Goal: Transaction & Acquisition: Purchase product/service

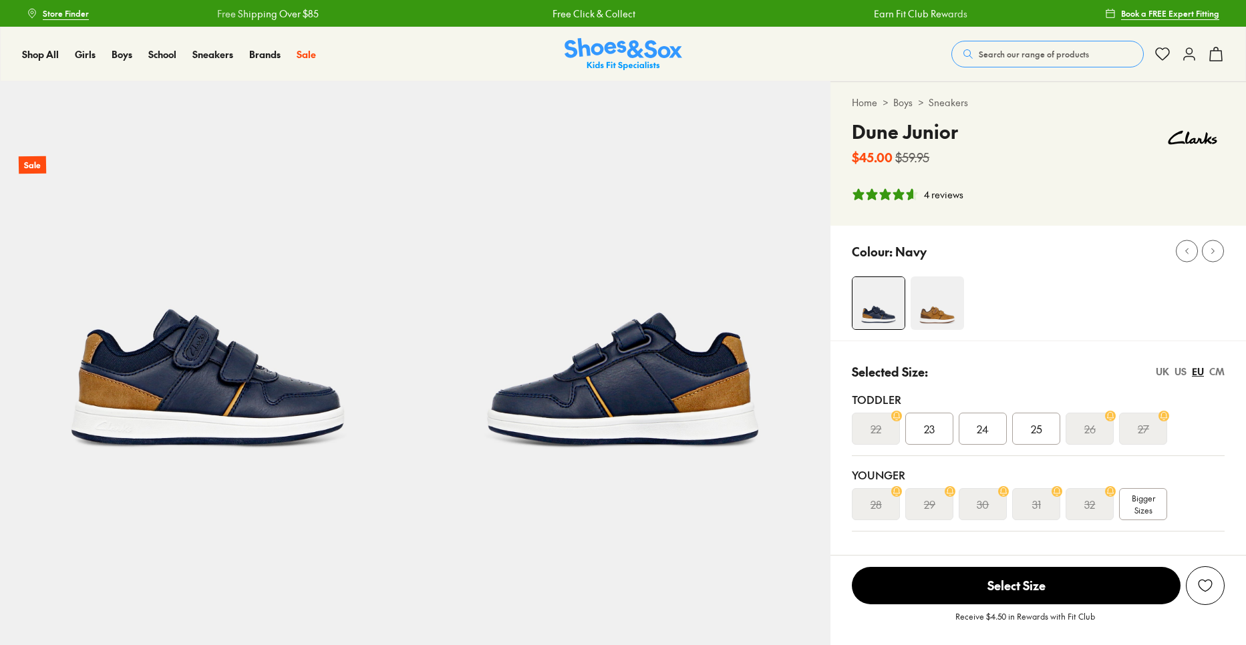
select select "*"
click at [1044, 422] on div "25" at bounding box center [1036, 429] width 48 height 32
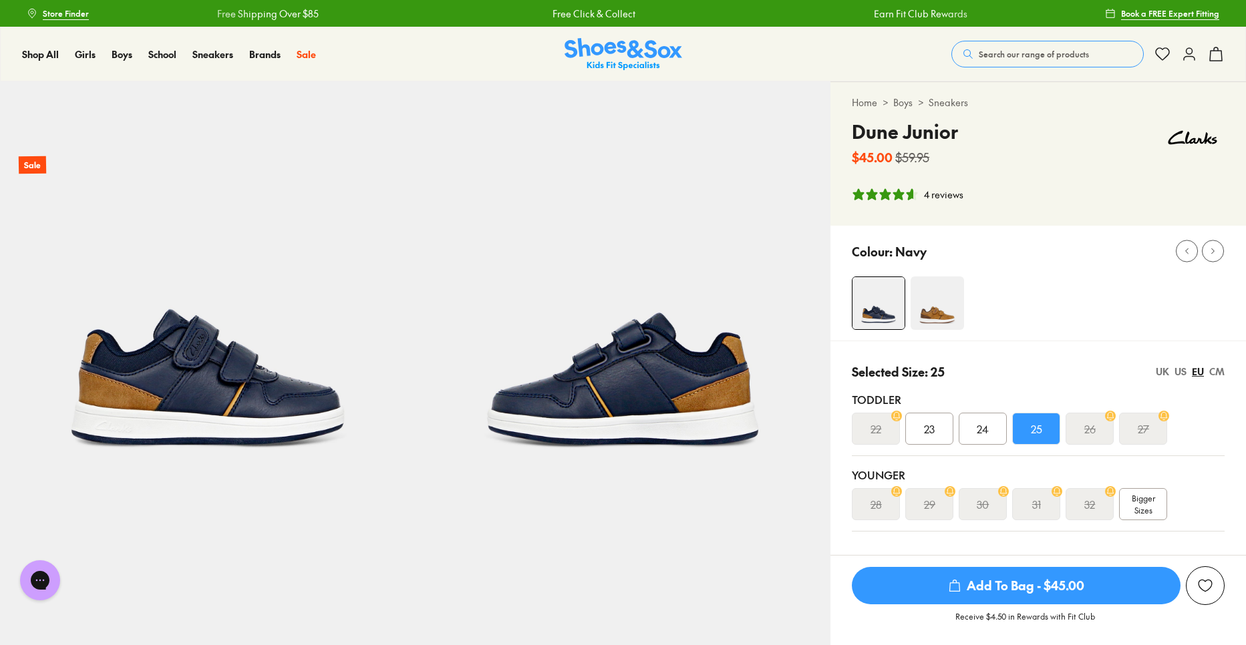
click at [1179, 374] on div "US" at bounding box center [1181, 372] width 12 height 14
click at [1044, 428] on div "08" at bounding box center [1036, 429] width 48 height 32
click at [1034, 585] on span "Add To Bag - $45.00" at bounding box center [1016, 585] width 329 height 37
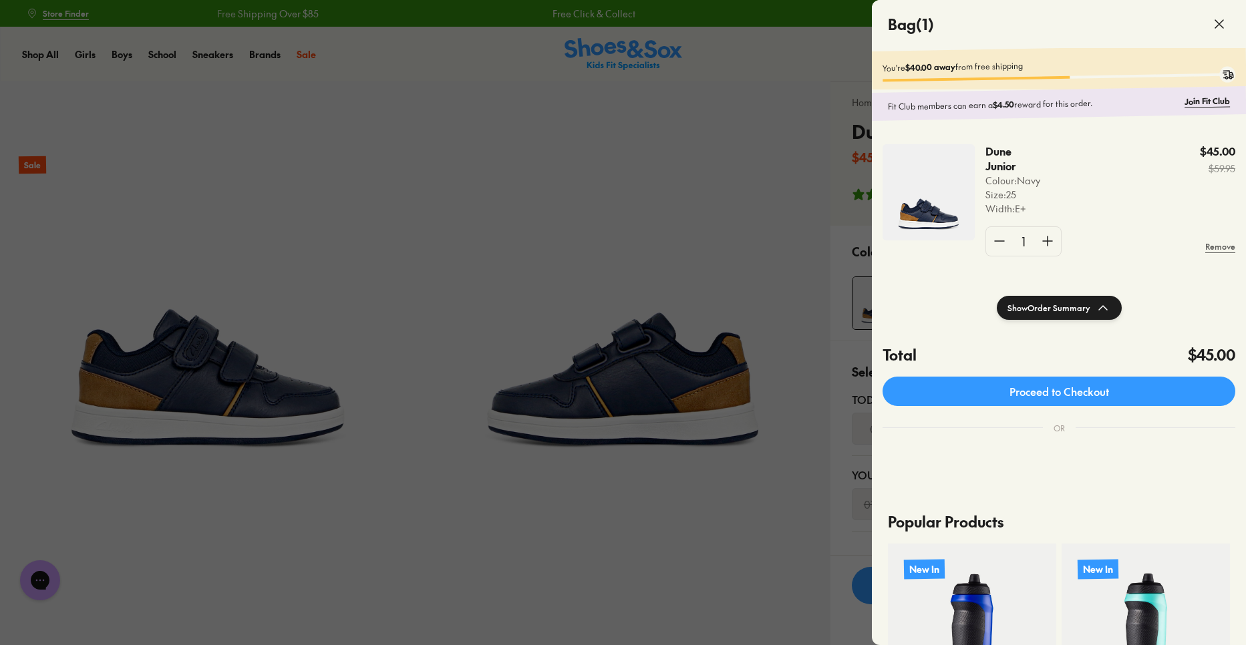
click at [1216, 21] on use at bounding box center [1219, 24] width 8 height 8
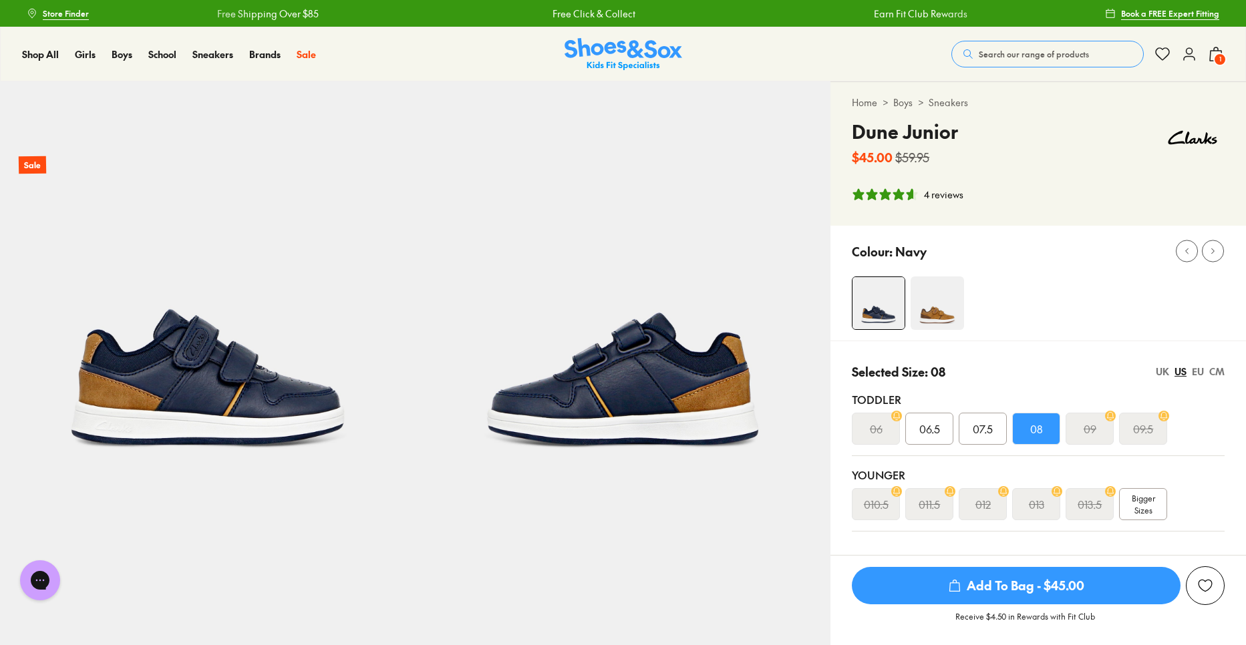
click at [883, 59] on div "Shop All Shop All Shop All New Arrivals Up to 40% Off Sale Online Only Best Sel…" at bounding box center [623, 54] width 1246 height 55
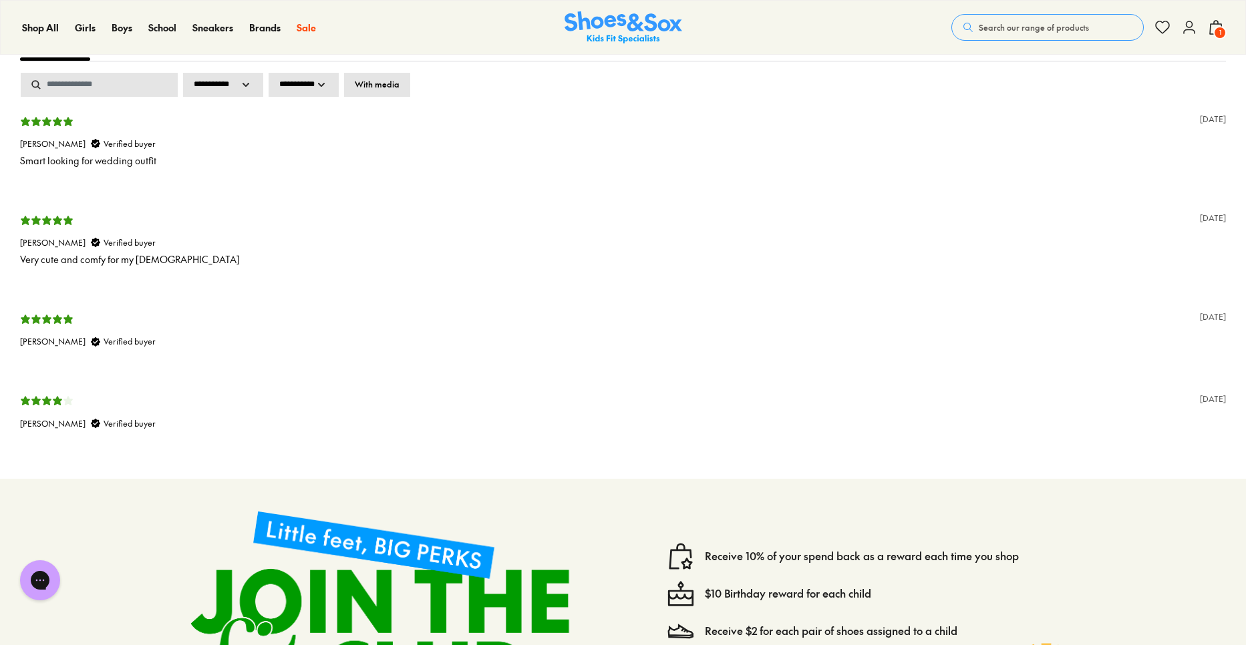
scroll to position [2745, 0]
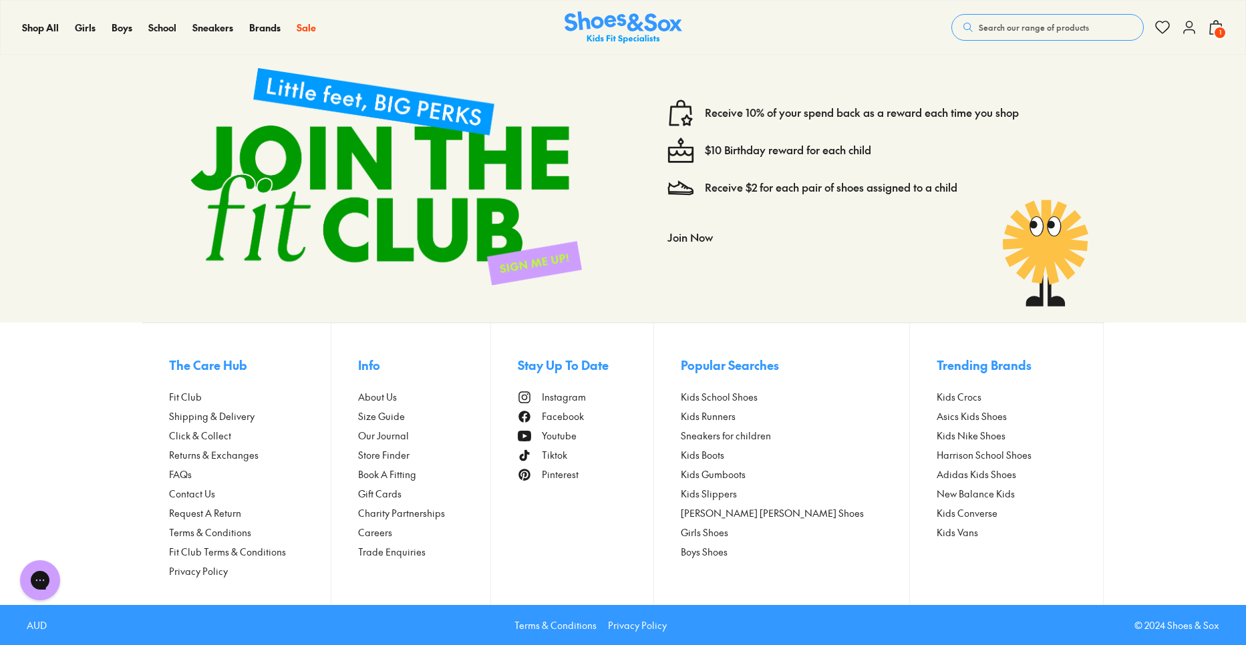
click at [643, 565] on x-modal "Stay Up To Date Instagram Facebook Youtube Tiktok Pinterest" at bounding box center [586, 464] width 137 height 282
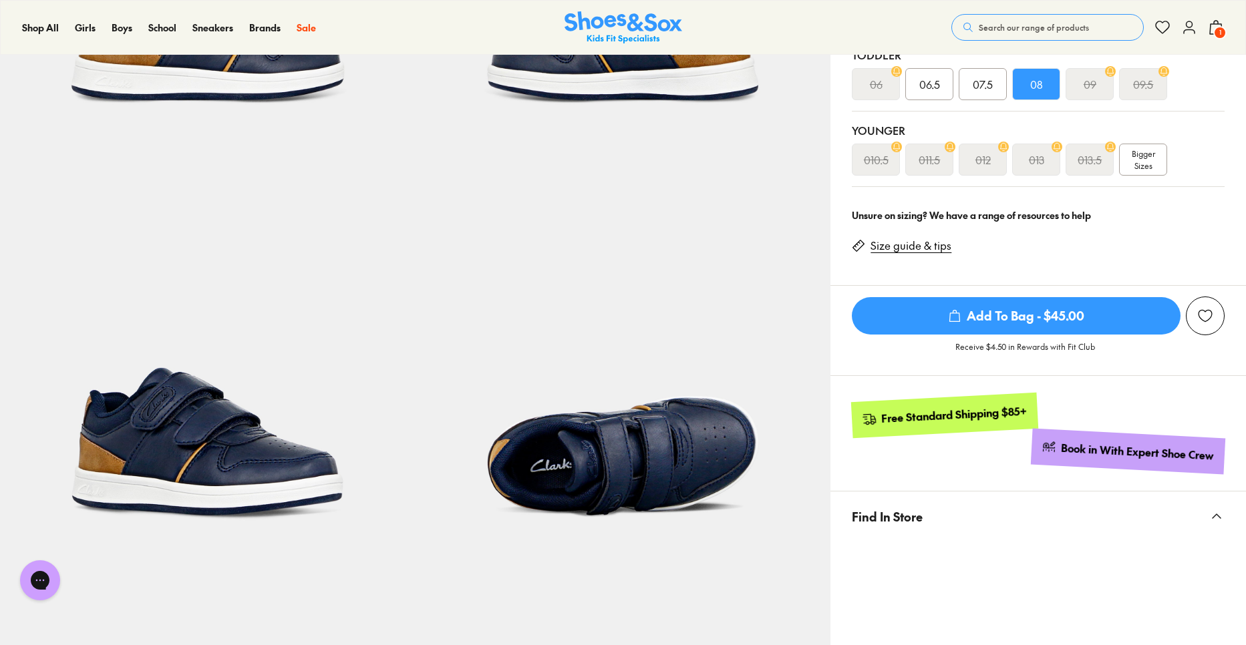
scroll to position [486, 0]
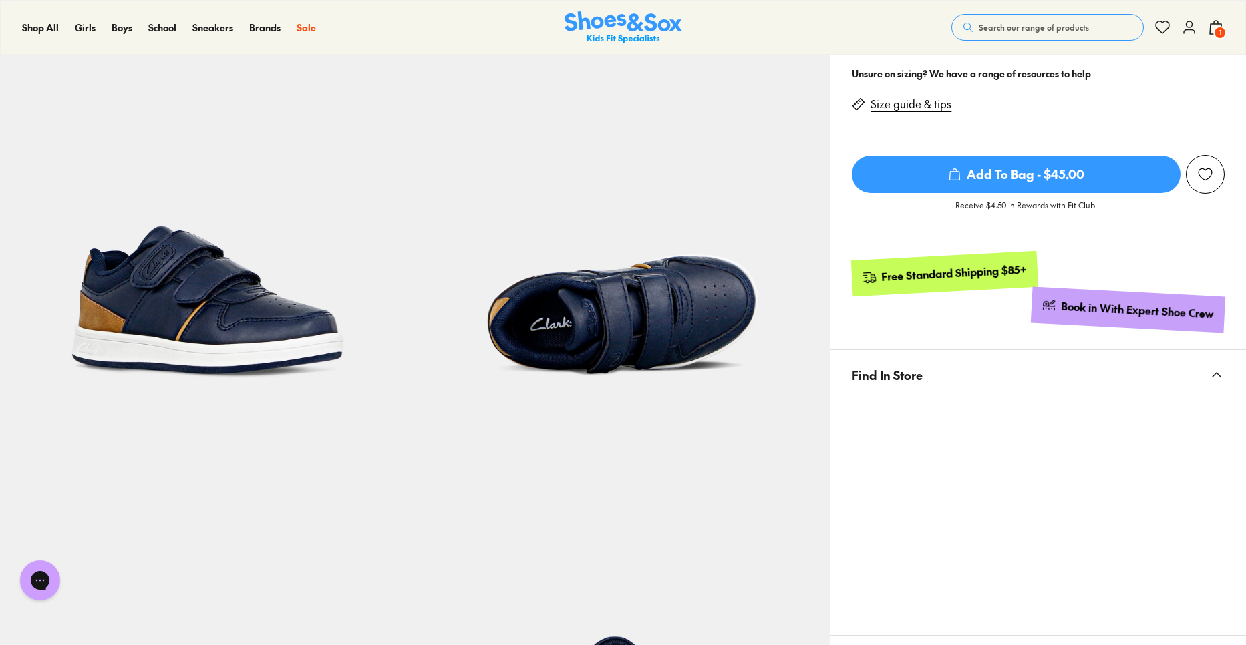
click at [914, 376] on span "Find In Store" at bounding box center [887, 374] width 71 height 39
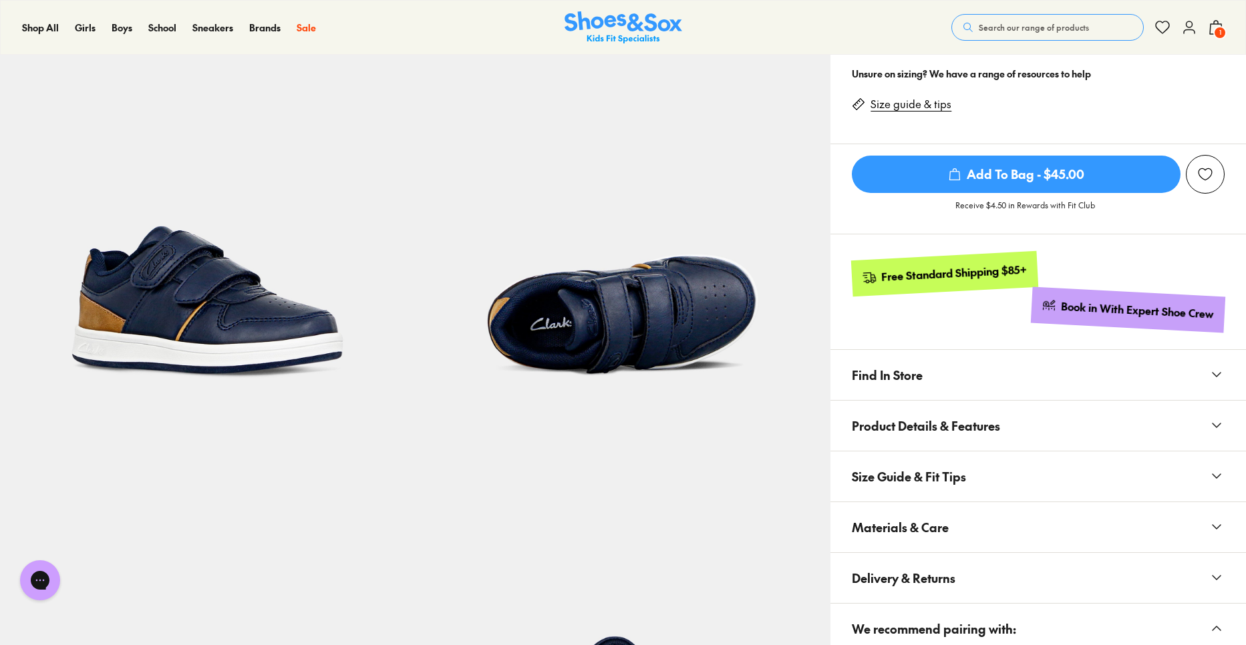
click at [916, 374] on span "Find In Store" at bounding box center [887, 374] width 71 height 39
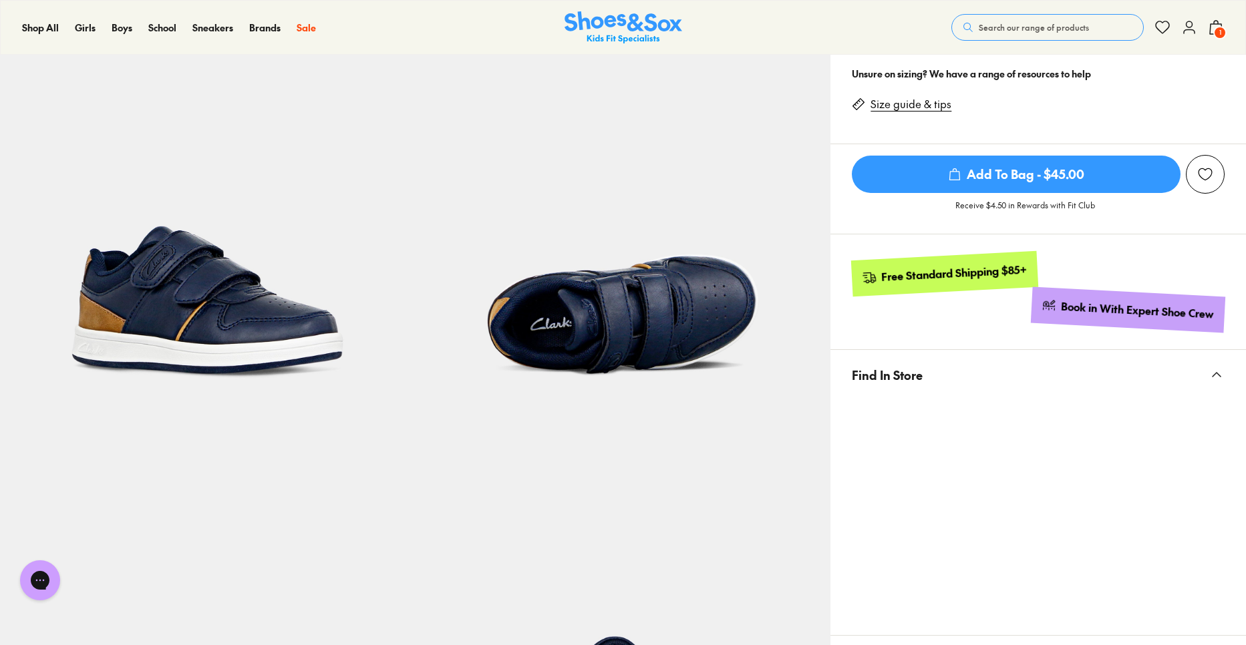
click at [917, 376] on span "Find In Store" at bounding box center [887, 374] width 71 height 39
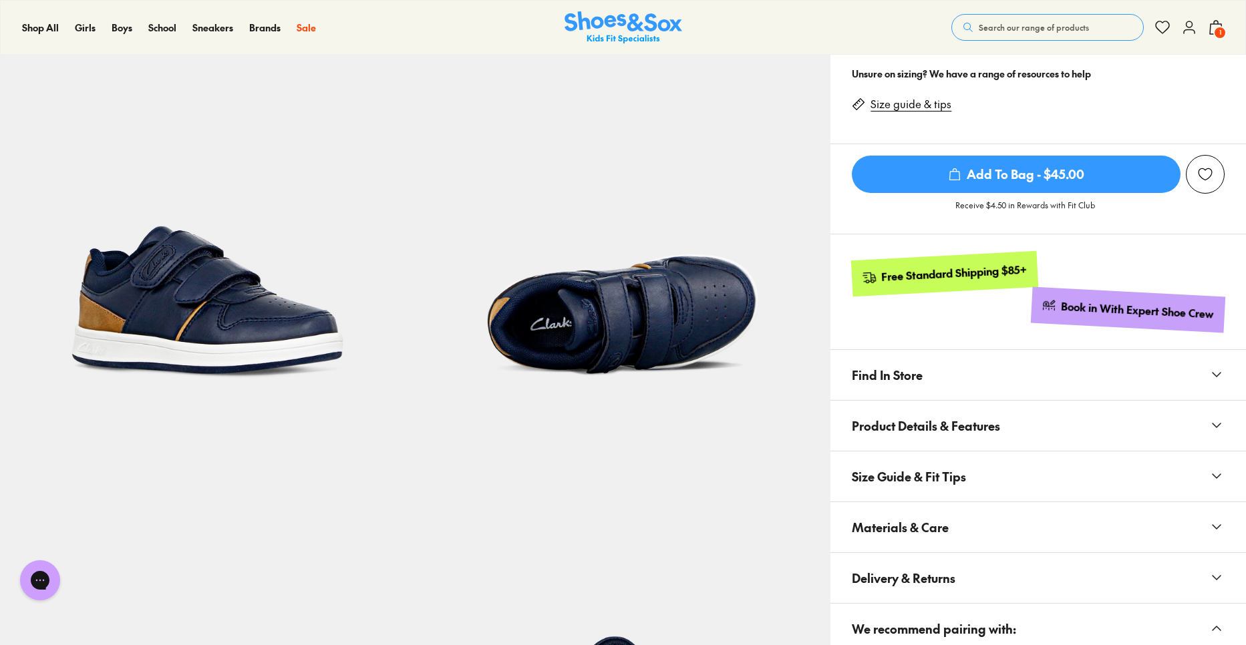
click at [927, 426] on span "Product Details & Features" at bounding box center [926, 425] width 148 height 39
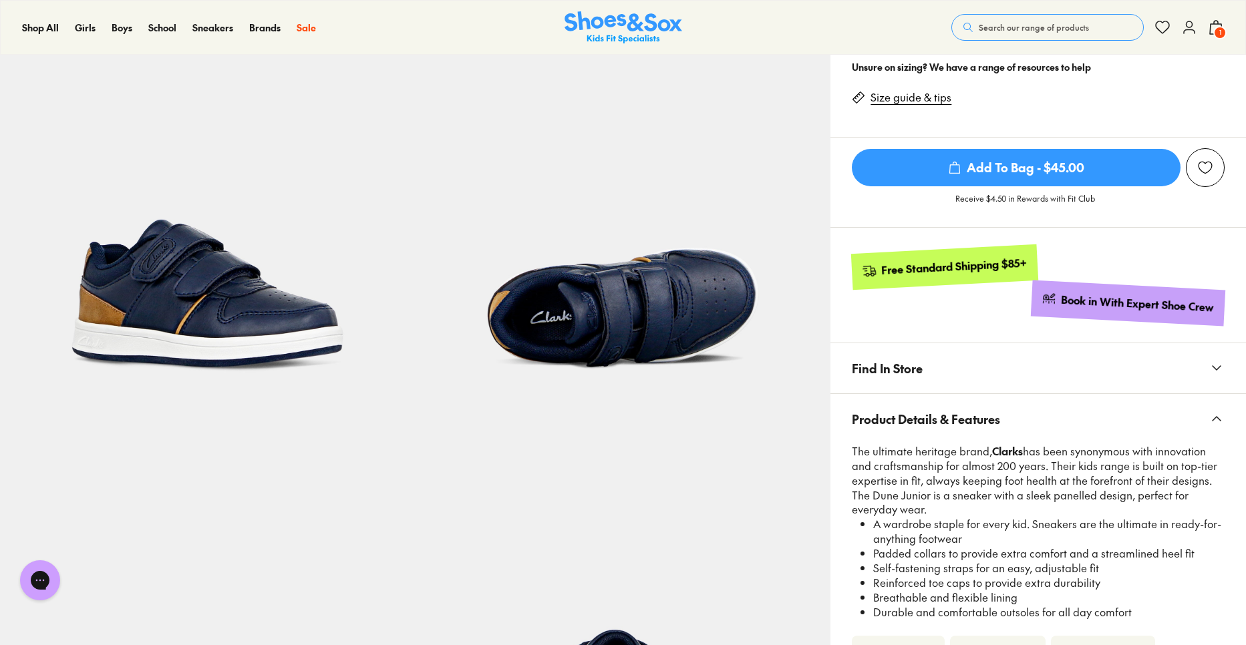
scroll to position [504, 0]
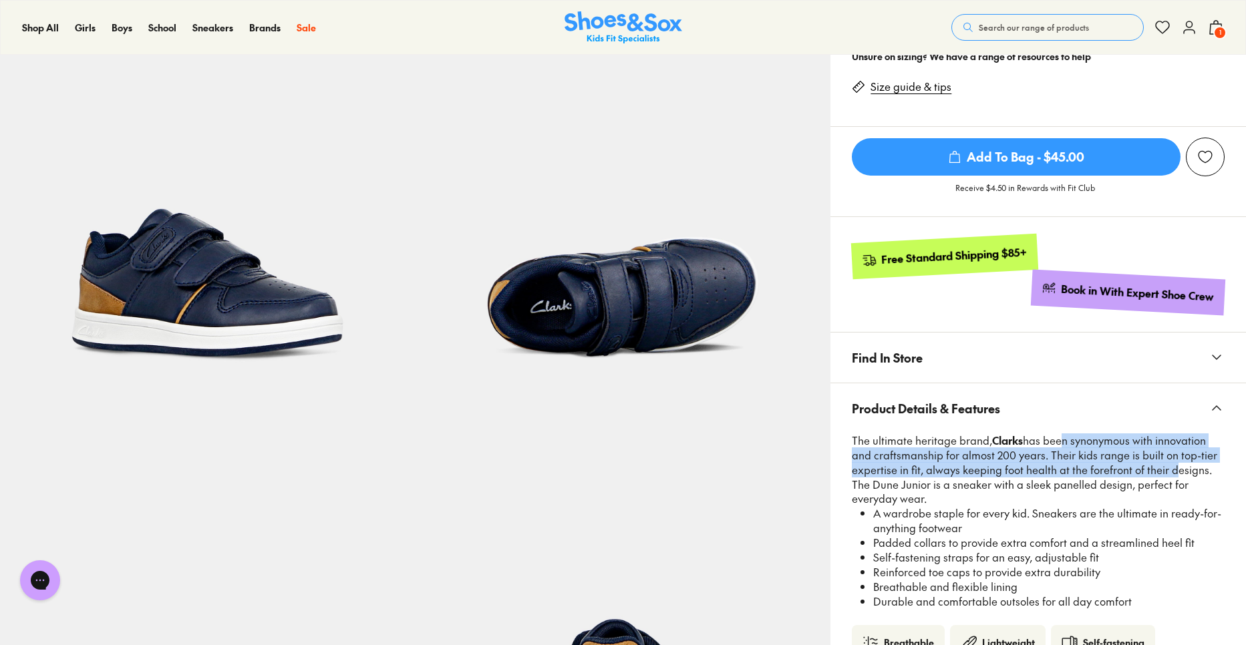
drag, startPoint x: 1103, startPoint y: 438, endPoint x: 1168, endPoint y: 466, distance: 70.4
click at [1168, 466] on p "The ultimate heritage brand, Clarks has been synonymous with innovation and cra…" at bounding box center [1038, 470] width 373 height 73
click at [988, 452] on p "The ultimate heritage brand, Clarks has been synonymous with innovation and cra…" at bounding box center [1038, 470] width 373 height 73
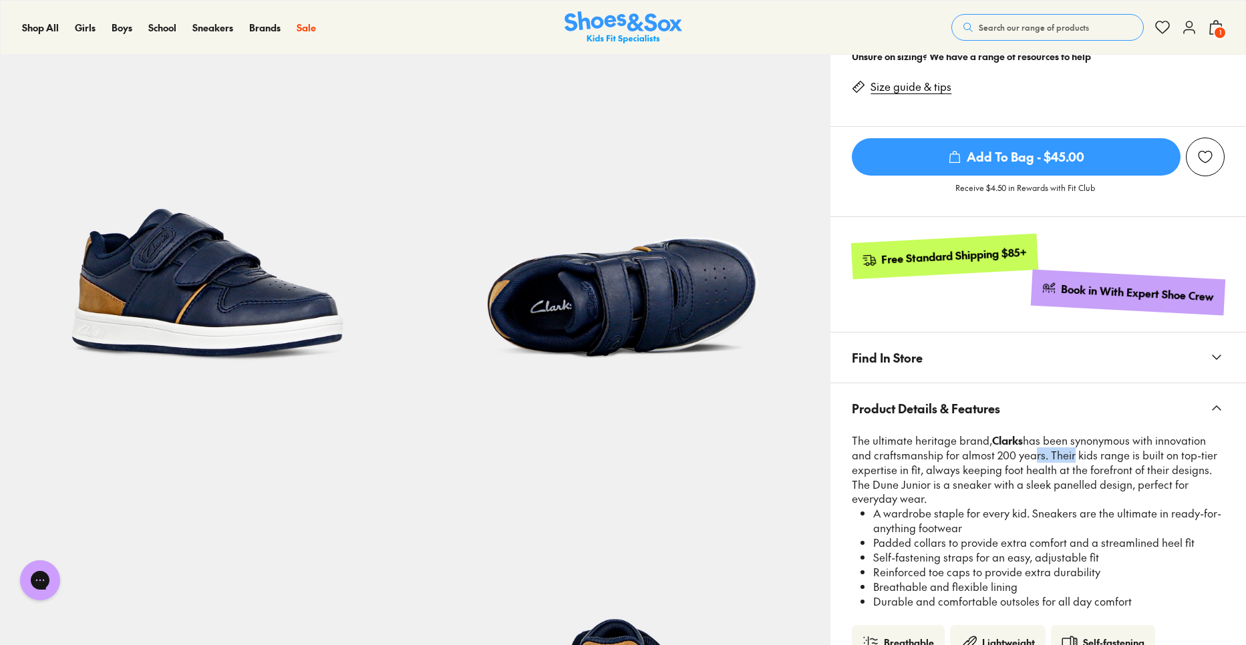
drag, startPoint x: 1037, startPoint y: 452, endPoint x: 1069, endPoint y: 457, distance: 32.4
click at [1069, 457] on p "The ultimate heritage brand, Clarks has been synonymous with innovation and cra…" at bounding box center [1038, 470] width 373 height 73
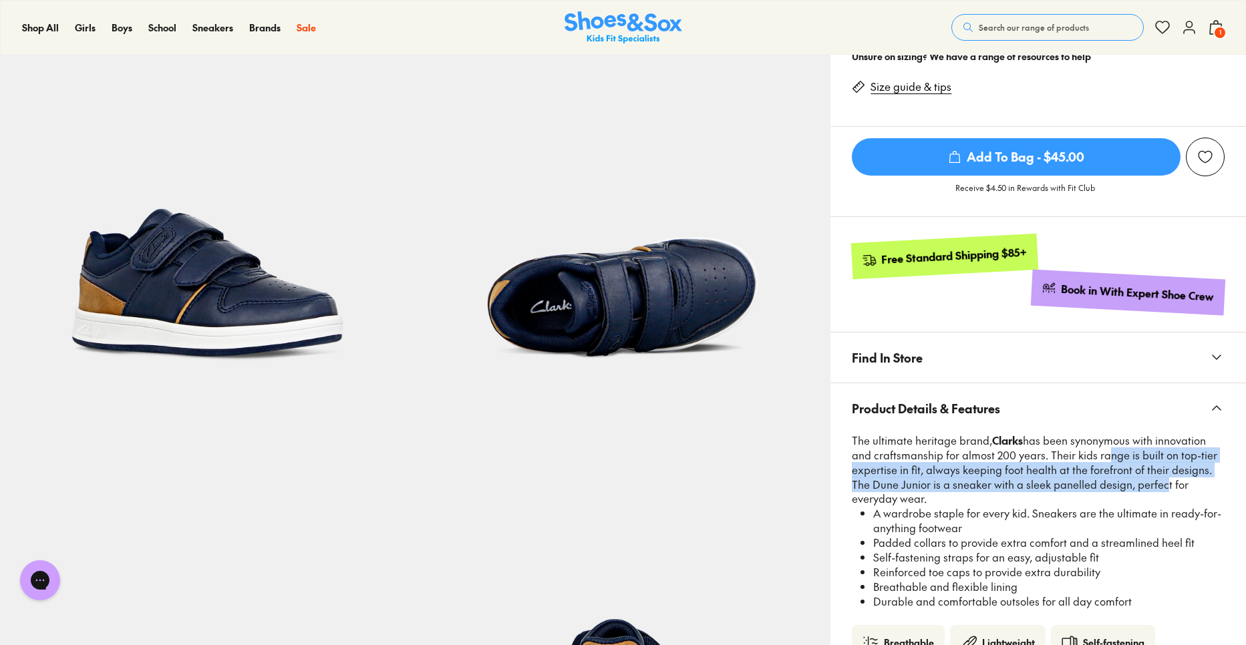
drag, startPoint x: 1106, startPoint y: 453, endPoint x: 1161, endPoint y: 478, distance: 59.5
click at [1161, 478] on p "The ultimate heritage brand, Clarks has been synonymous with innovation and cra…" at bounding box center [1038, 470] width 373 height 73
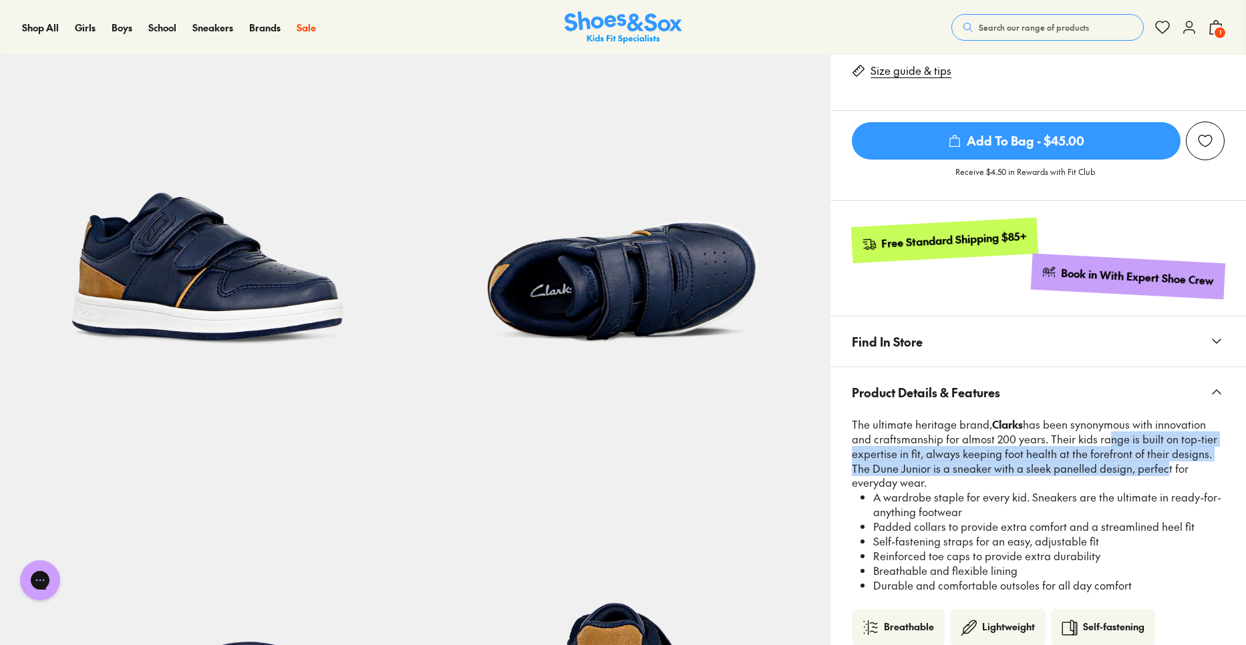
scroll to position [523, 0]
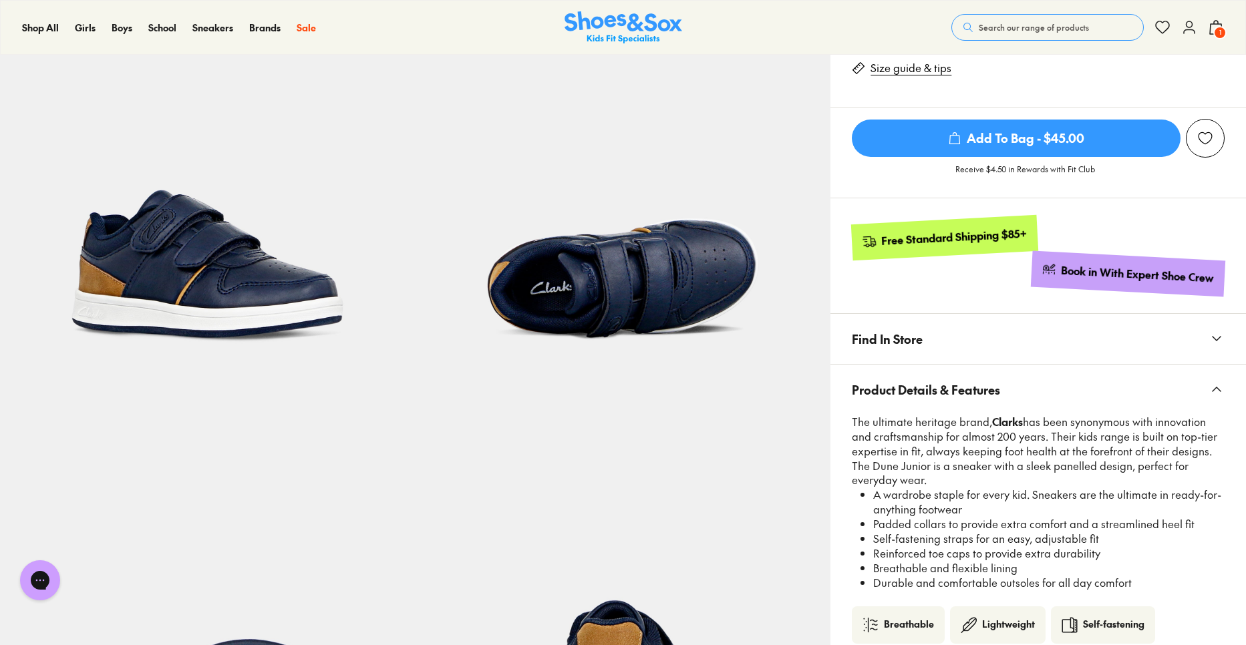
drag, startPoint x: 1070, startPoint y: 456, endPoint x: 1131, endPoint y: 476, distance: 64.2
click at [1131, 476] on p "The ultimate heritage brand, Clarks has been synonymous with innovation and cra…" at bounding box center [1038, 451] width 373 height 73
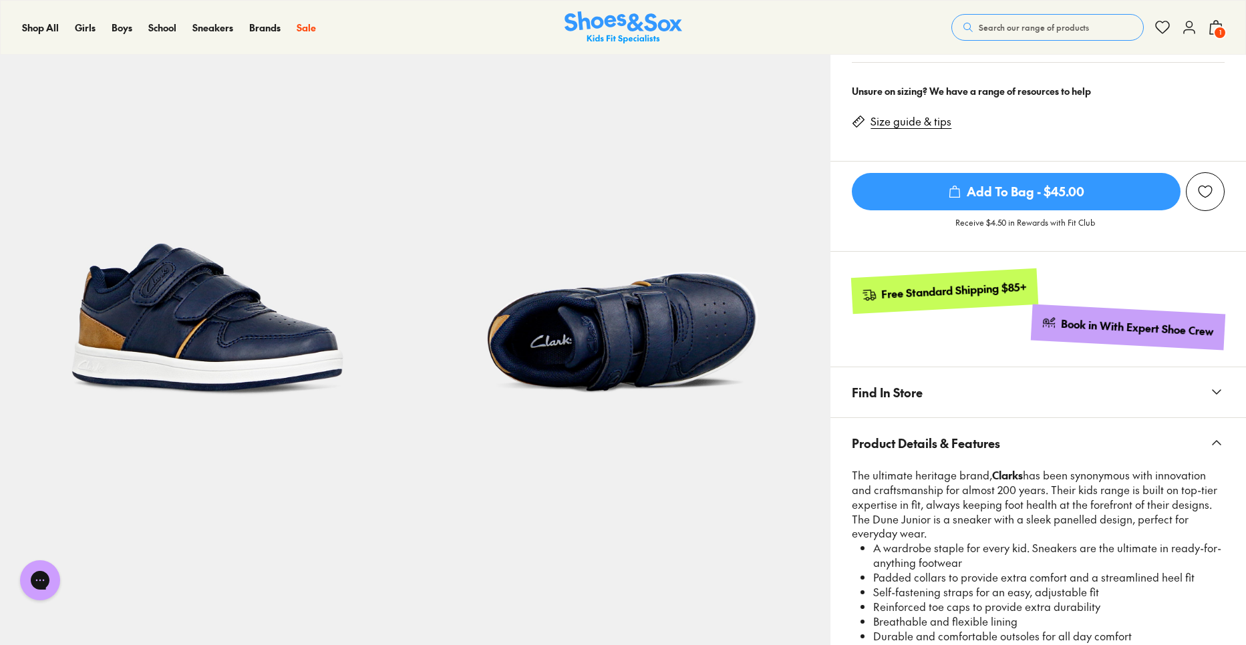
scroll to position [617, 0]
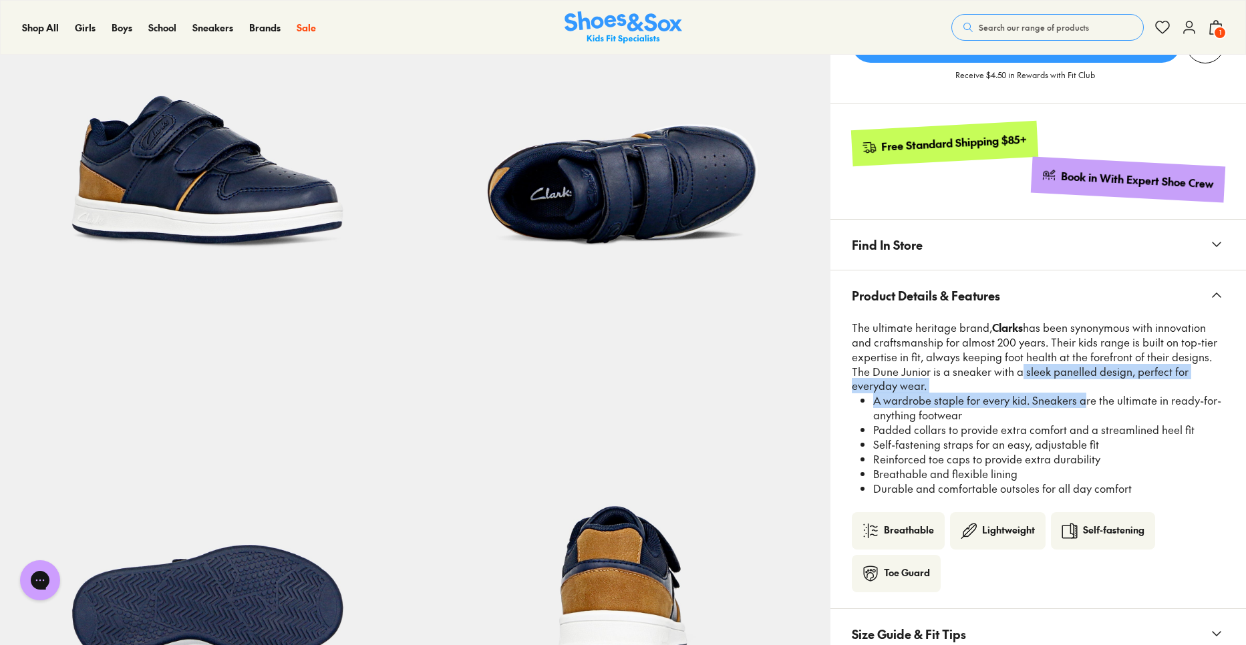
drag, startPoint x: 1036, startPoint y: 374, endPoint x: 1080, endPoint y: 401, distance: 51.0
click at [1080, 400] on div "The ultimate heritage brand, Clarks has been synonymous with innovation and cra…" at bounding box center [1038, 417] width 373 height 192
click at [947, 397] on li "A wardrobe staple for every kid. Sneakers are the ultimate in ready-for-anythin…" at bounding box center [1048, 408] width 351 height 29
drag, startPoint x: 906, startPoint y: 401, endPoint x: 1030, endPoint y: 418, distance: 125.4
click at [1030, 418] on li "A wardrobe staple for every kid. Sneakers are the ultimate in ready-for-anythin…" at bounding box center [1048, 408] width 351 height 29
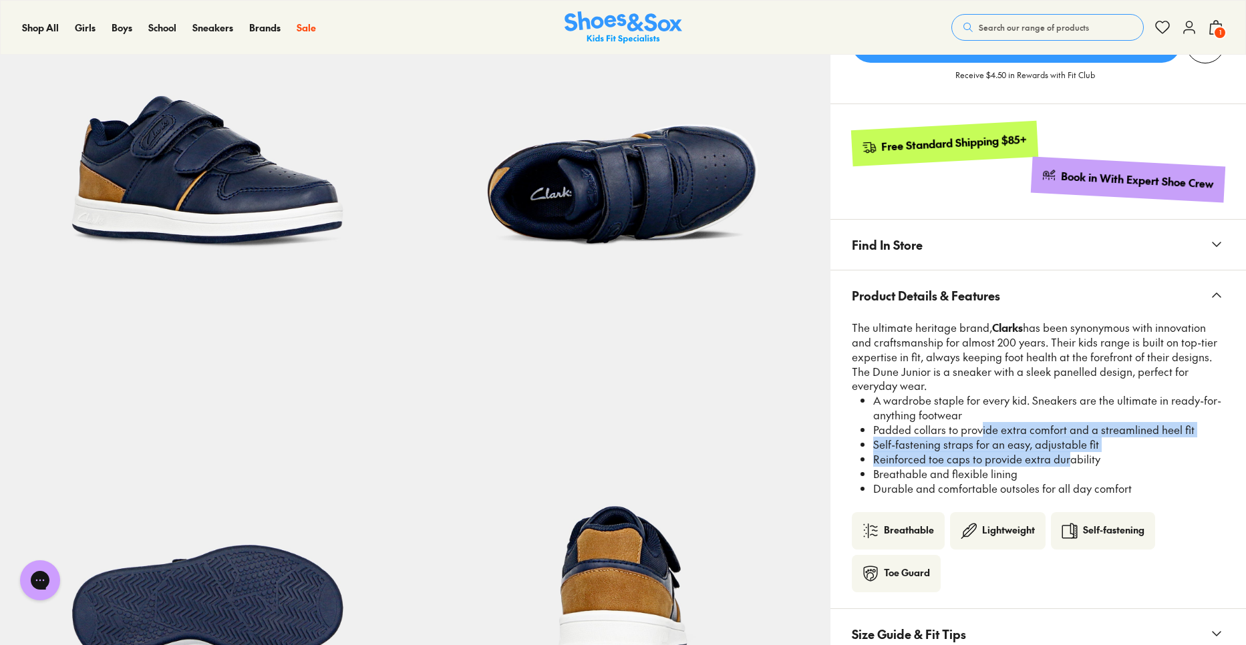
drag, startPoint x: 1013, startPoint y: 434, endPoint x: 1060, endPoint y: 460, distance: 53.5
click at [1060, 460] on ul "A wardrobe staple for every kid. Sneakers are the ultimate in ready-for-anythin…" at bounding box center [1044, 445] width 362 height 102
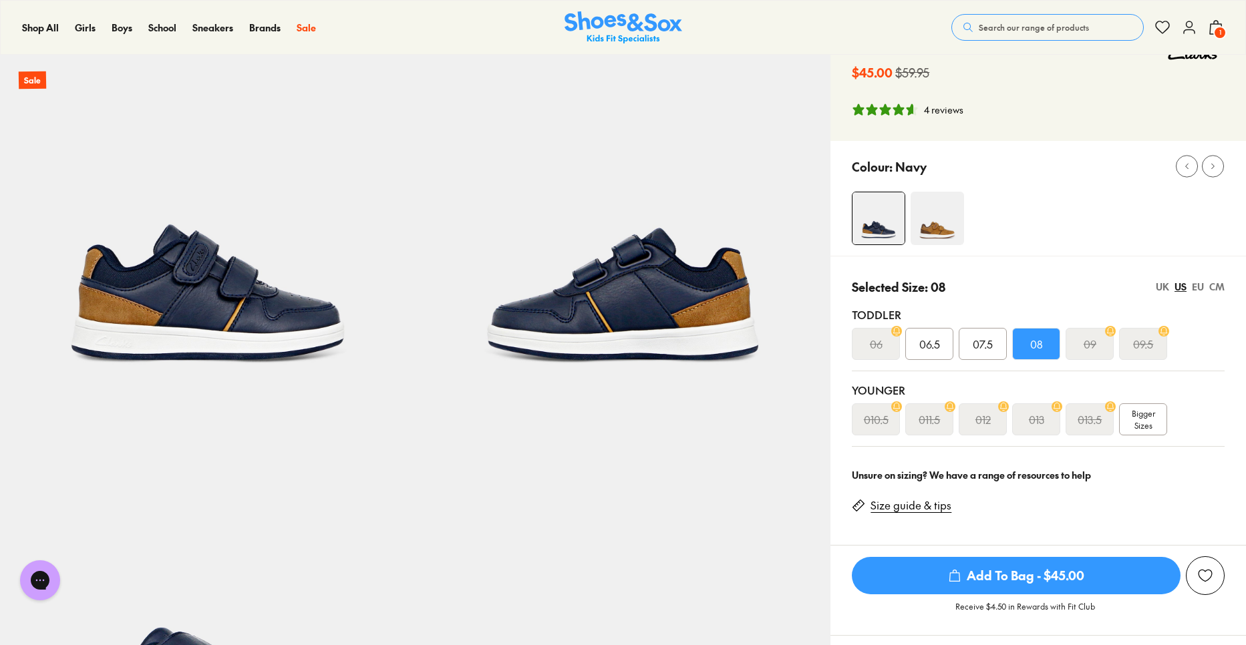
scroll to position [67, 0]
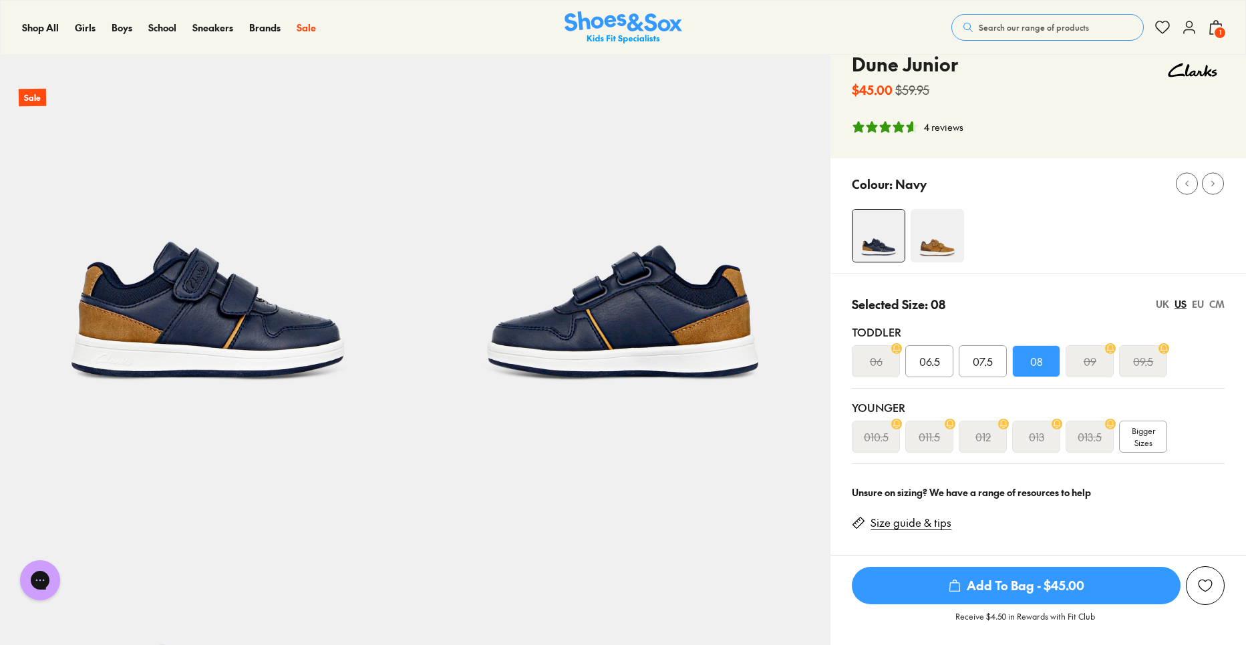
click at [1205, 299] on div "UK US EU CM" at bounding box center [1190, 304] width 69 height 14
click at [1200, 305] on div "EU" at bounding box center [1198, 304] width 12 height 14
click at [1159, 307] on div "UK" at bounding box center [1162, 304] width 13 height 14
click at [1215, 305] on div "CM" at bounding box center [1216, 304] width 15 height 14
click at [1190, 305] on div "UK US EU CM" at bounding box center [1190, 304] width 69 height 14
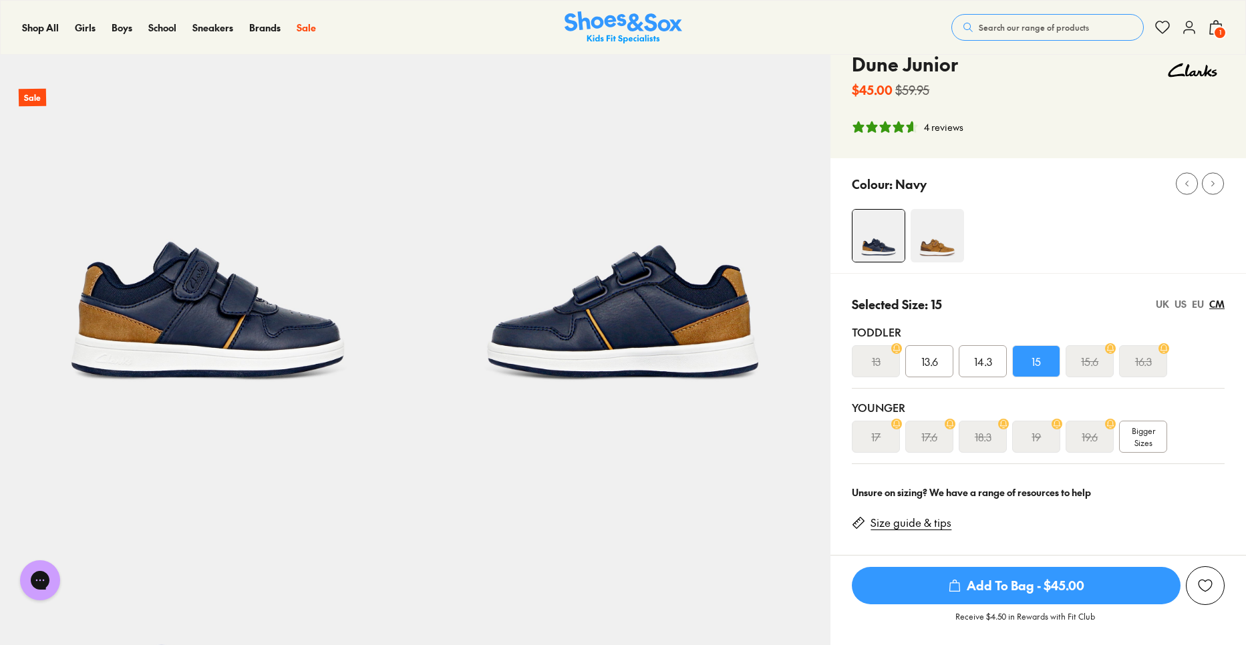
click at [1177, 305] on div "US" at bounding box center [1181, 304] width 12 height 14
click at [1044, 357] on div "08" at bounding box center [1036, 361] width 48 height 32
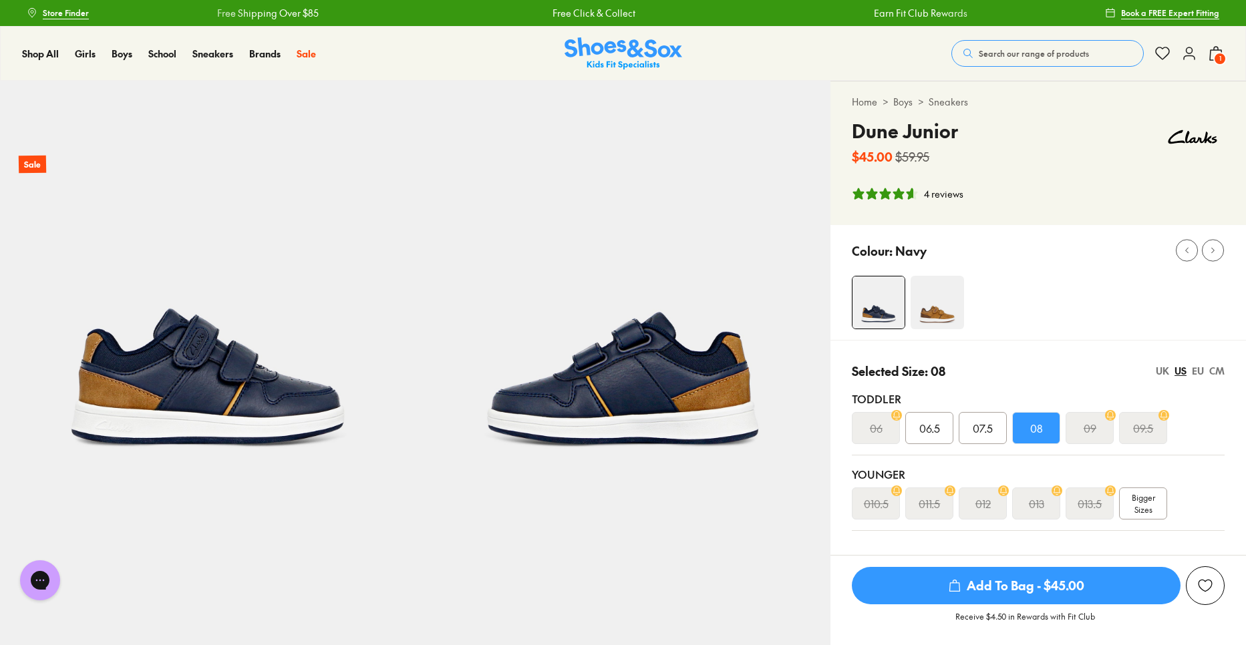
scroll to position [0, 0]
click at [577, 57] on img at bounding box center [624, 54] width 118 height 33
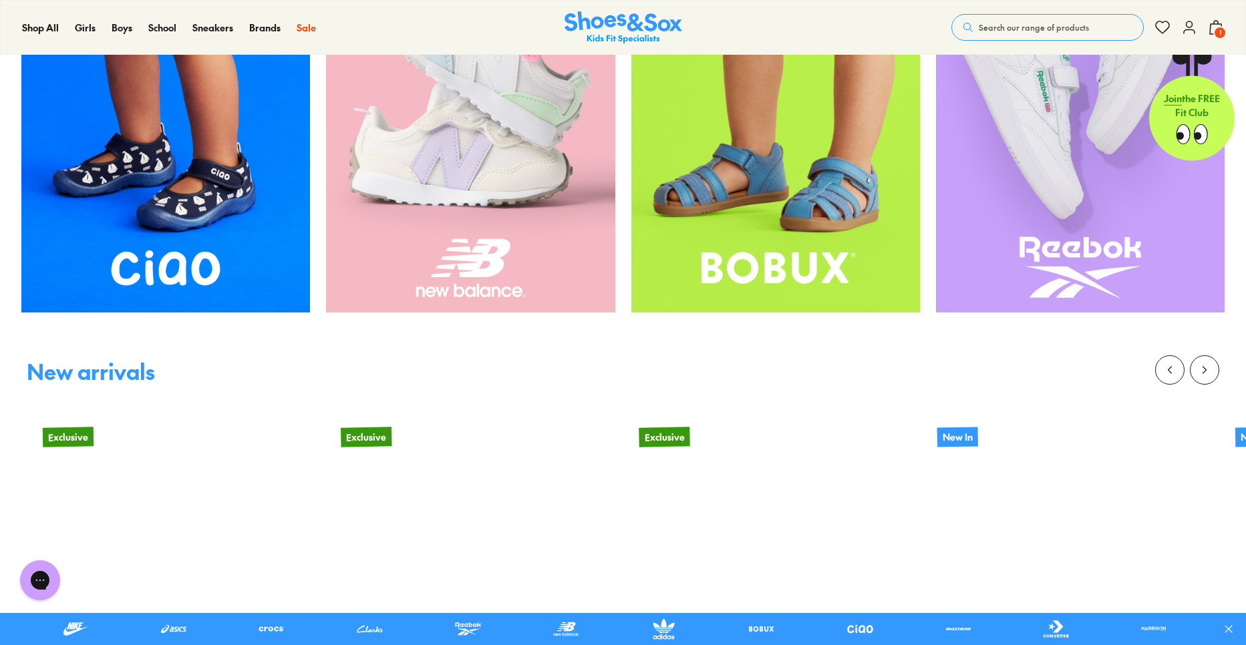
scroll to position [1797, 0]
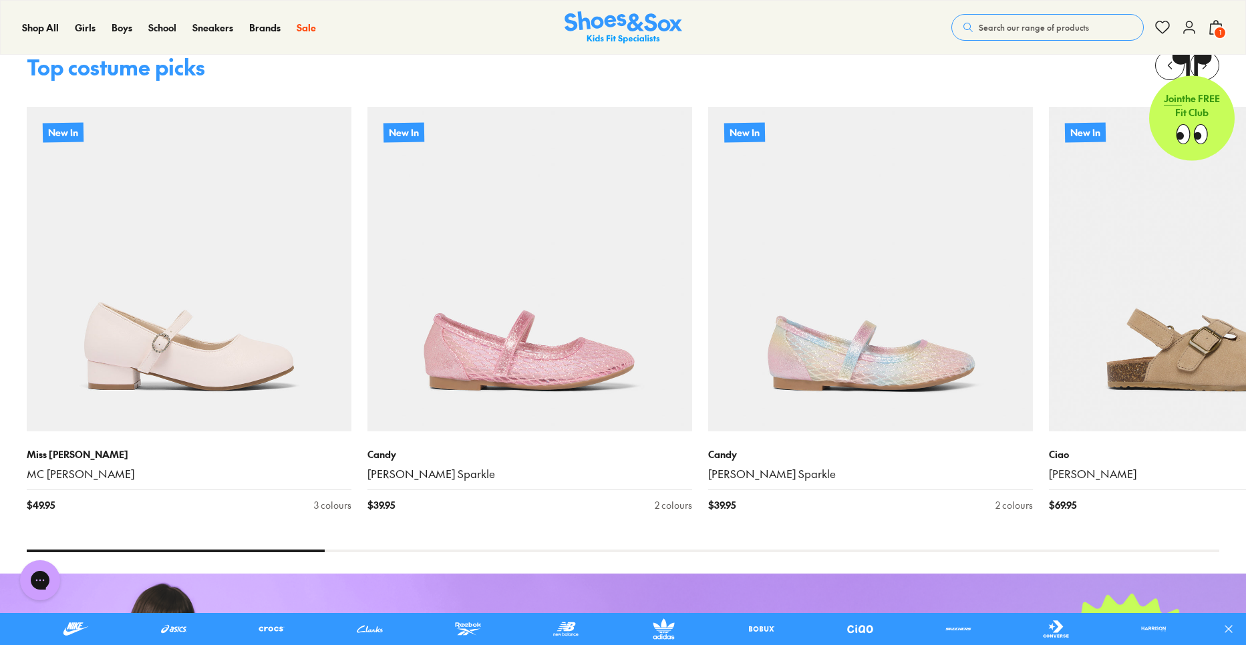
click at [1215, 33] on span "1" at bounding box center [1219, 32] width 13 height 13
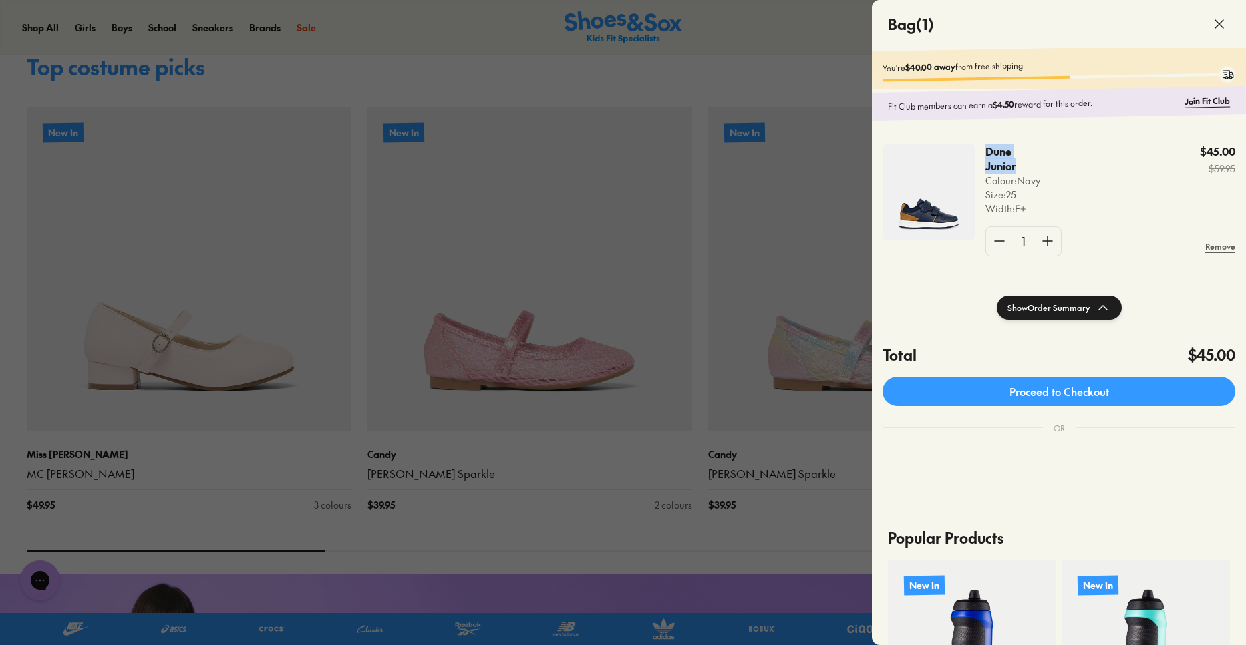
drag, startPoint x: 1004, startPoint y: 160, endPoint x: 985, endPoint y: 146, distance: 23.9
click at [986, 146] on p "Dune Junior" at bounding box center [1009, 158] width 47 height 29
copy p "Dune Junior"
click at [756, 88] on div at bounding box center [623, 322] width 1246 height 645
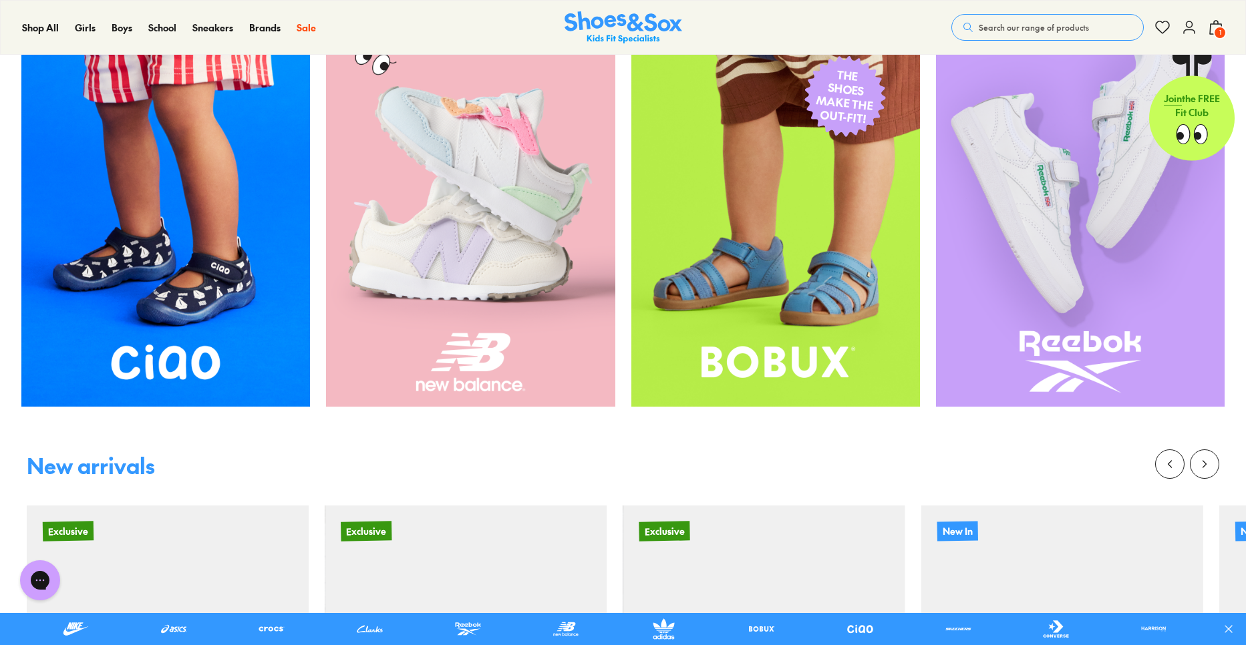
scroll to position [845, 0]
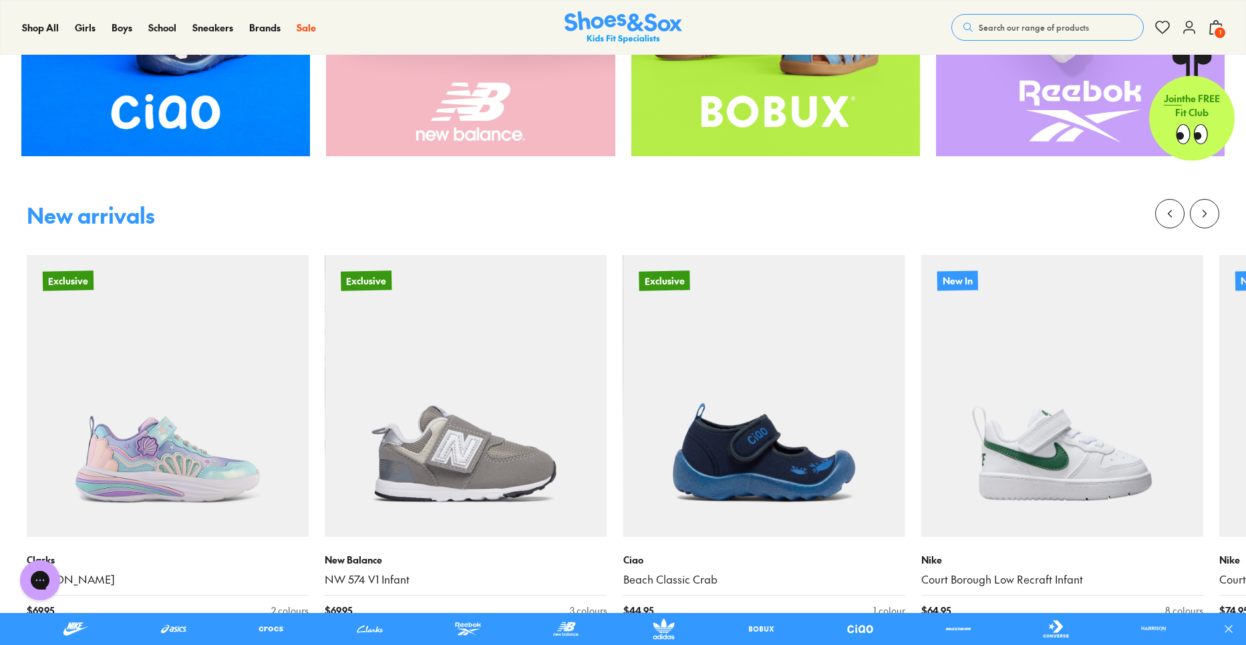
click at [1215, 31] on span "1" at bounding box center [1219, 32] width 13 height 13
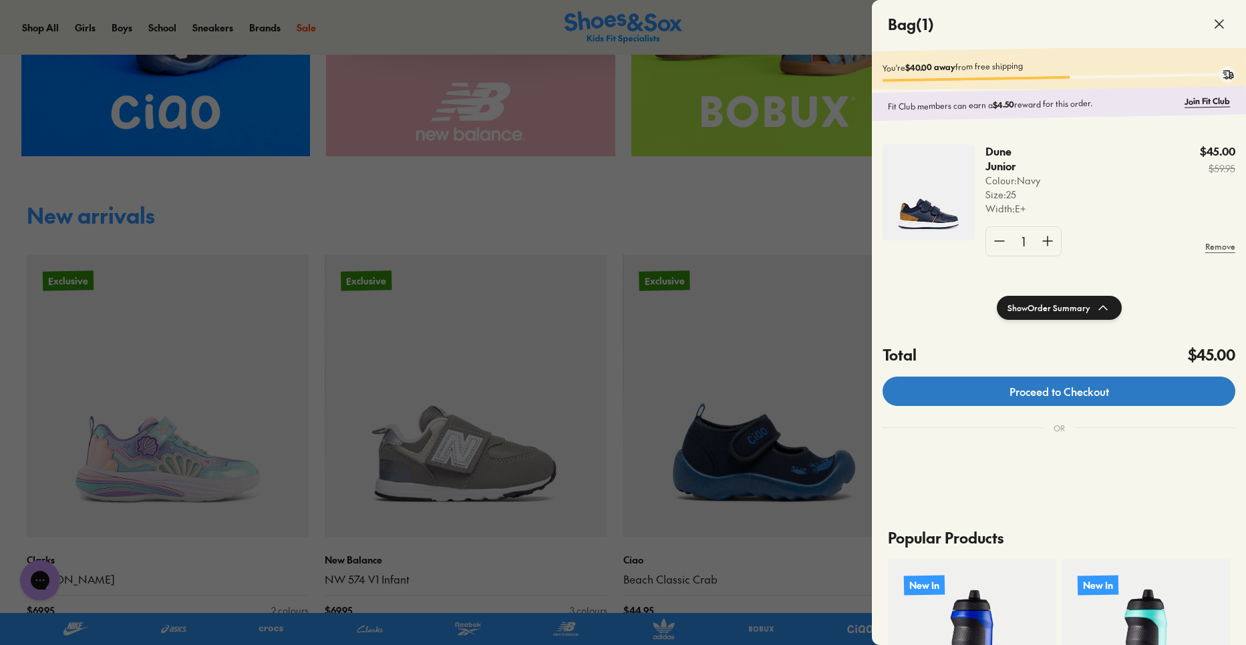
click at [1049, 385] on link "Proceed to Checkout" at bounding box center [1059, 391] width 353 height 29
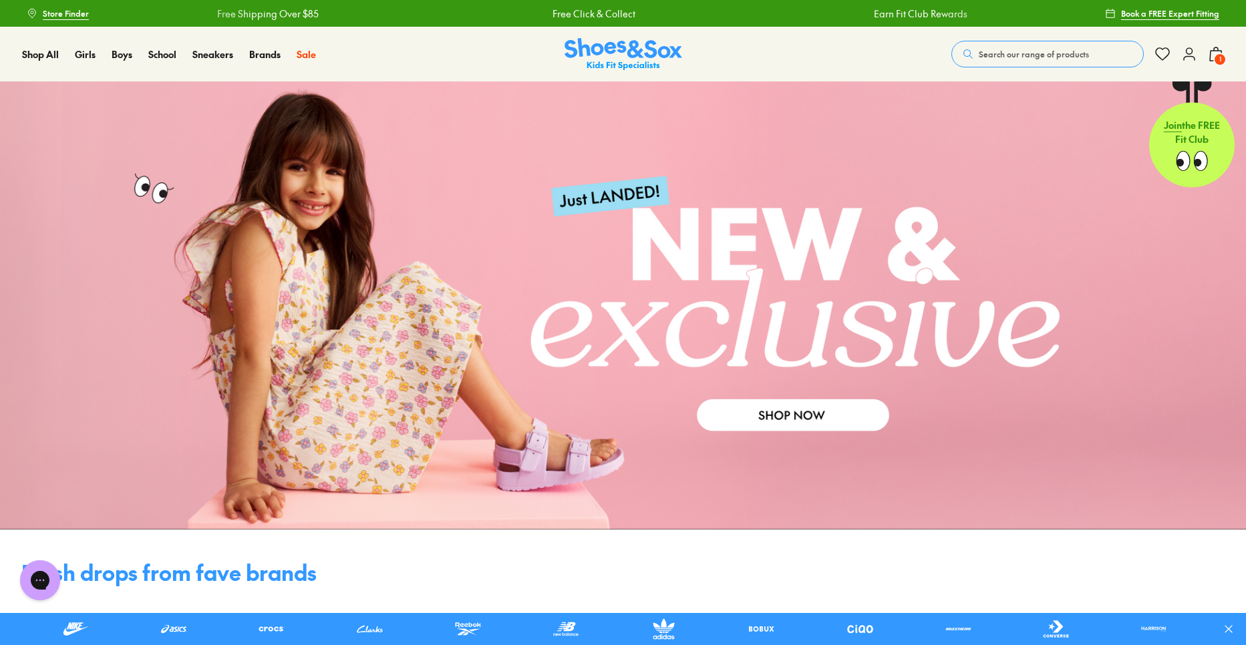
click at [1046, 43] on button "Search our range of products" at bounding box center [1047, 54] width 192 height 27
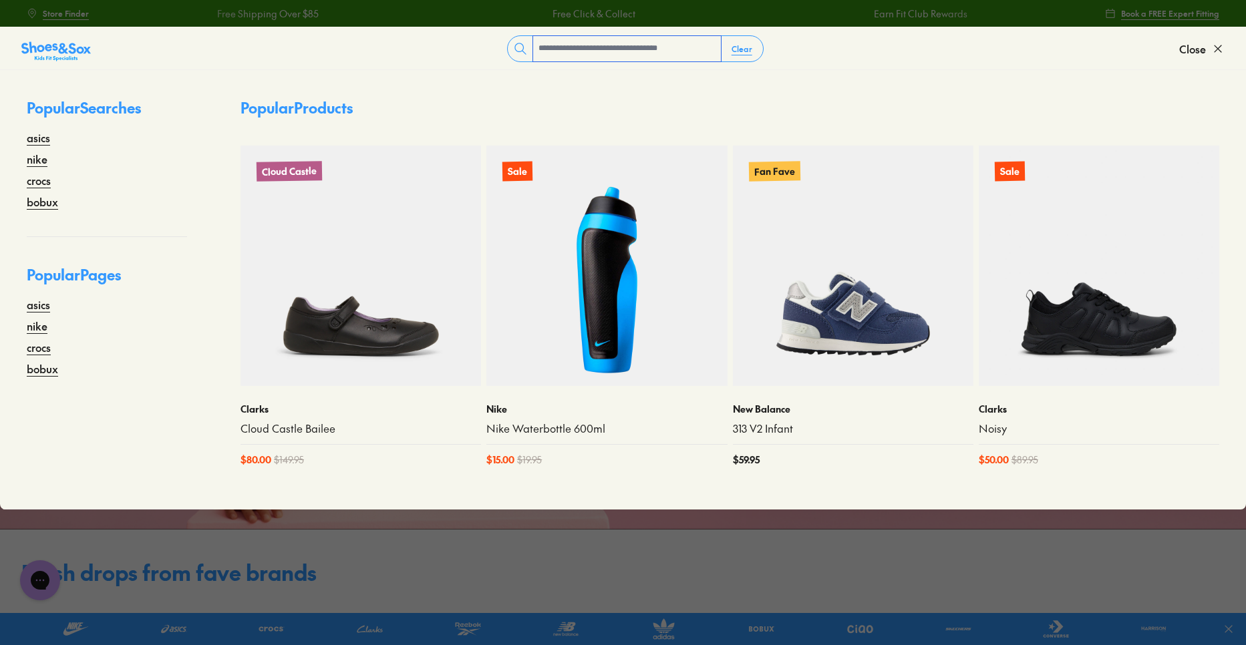
paste input "**********"
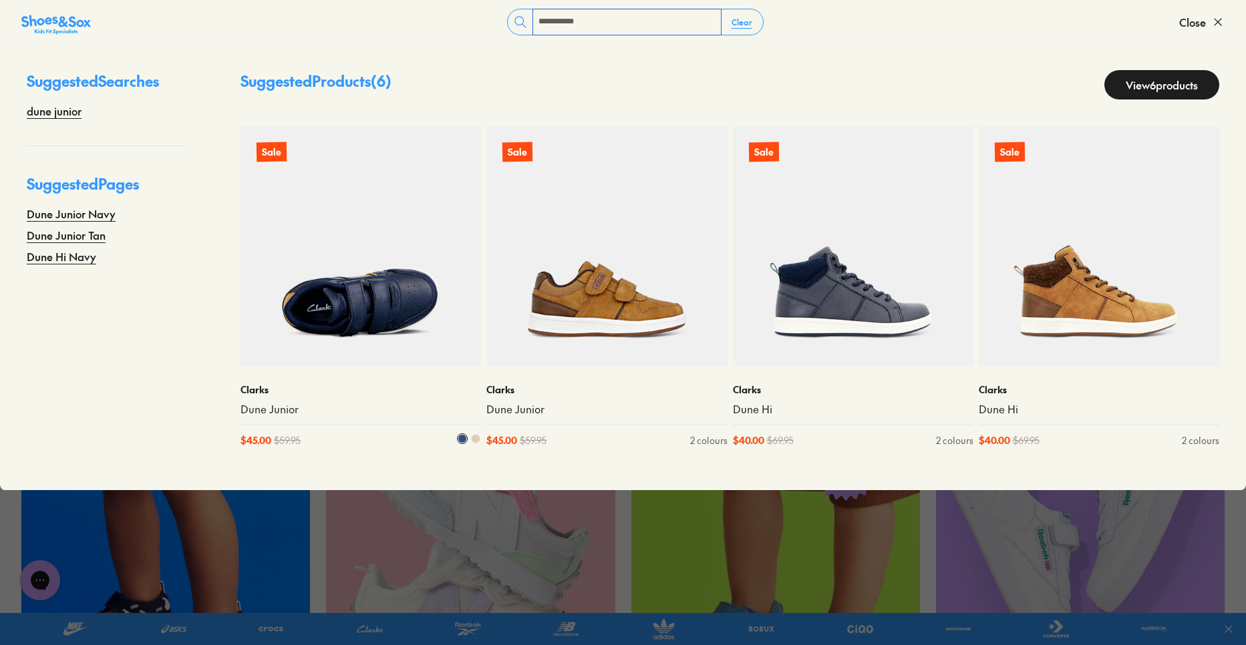
scroll to position [232, 0]
type input "**********"
click at [361, 314] on img at bounding box center [361, 246] width 241 height 241
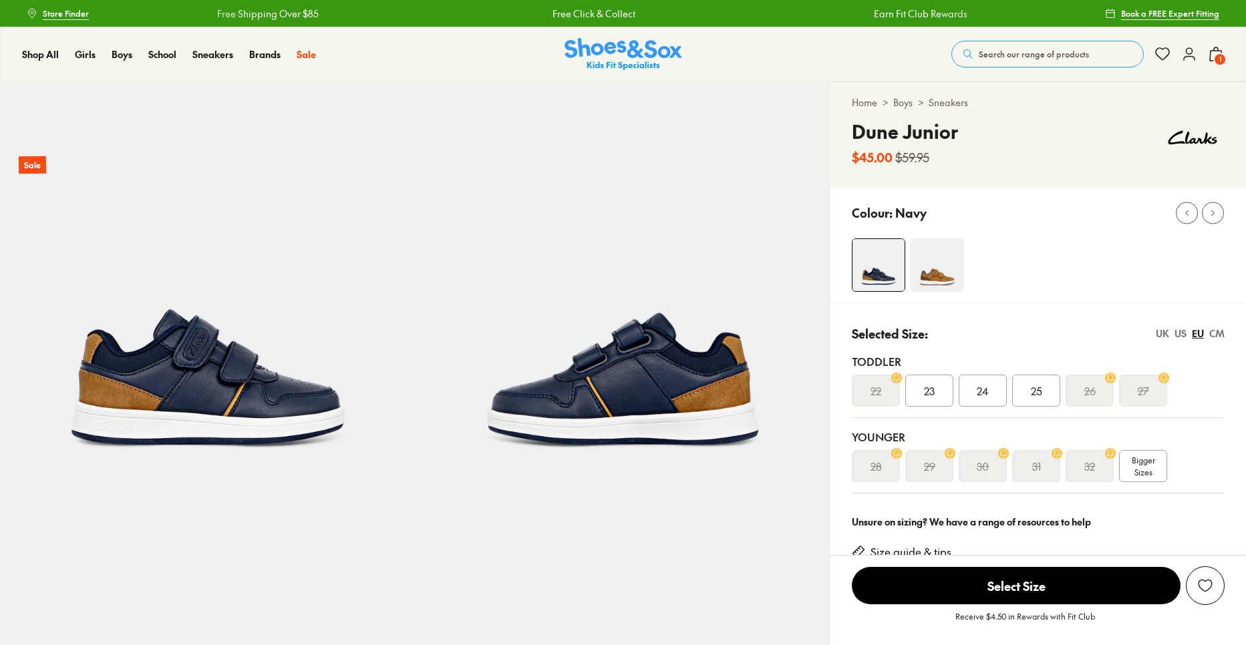
select select "*"
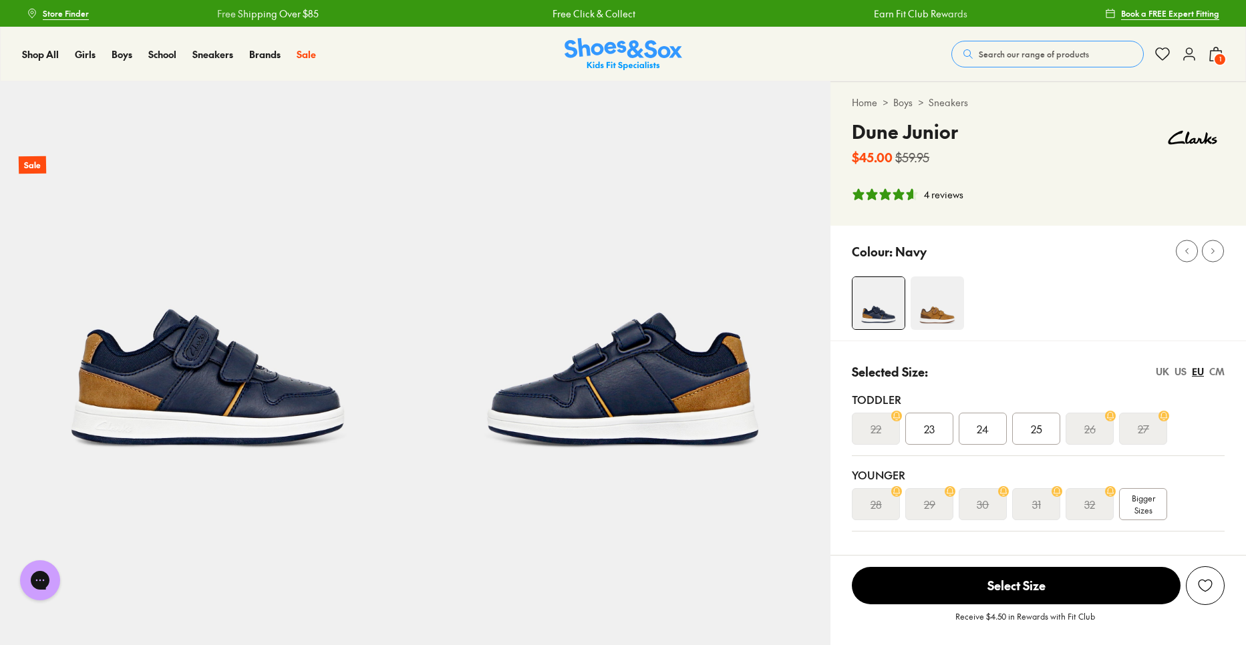
click at [1034, 428] on span "25" at bounding box center [1036, 429] width 11 height 16
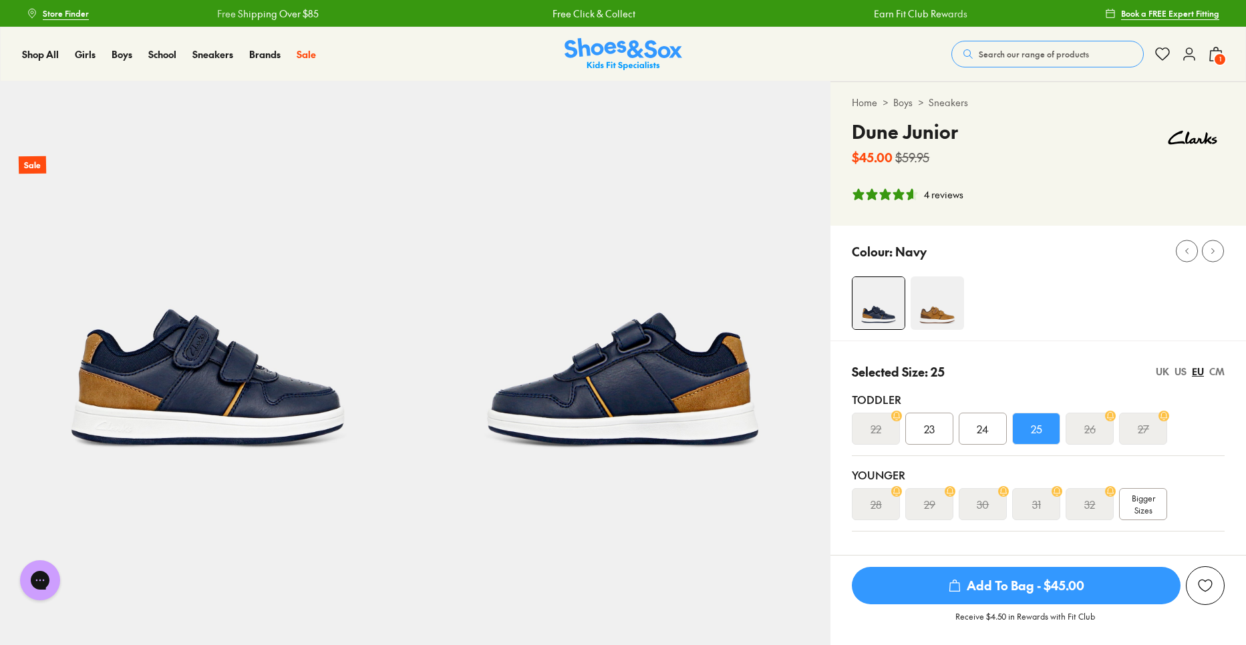
click at [1179, 369] on div "US" at bounding box center [1181, 372] width 12 height 14
click at [1042, 424] on span "08" at bounding box center [1036, 429] width 13 height 16
click at [994, 585] on span "Add To Bag - $45.00" at bounding box center [1016, 585] width 329 height 37
click at [1209, 61] on icon at bounding box center [1216, 54] width 16 height 16
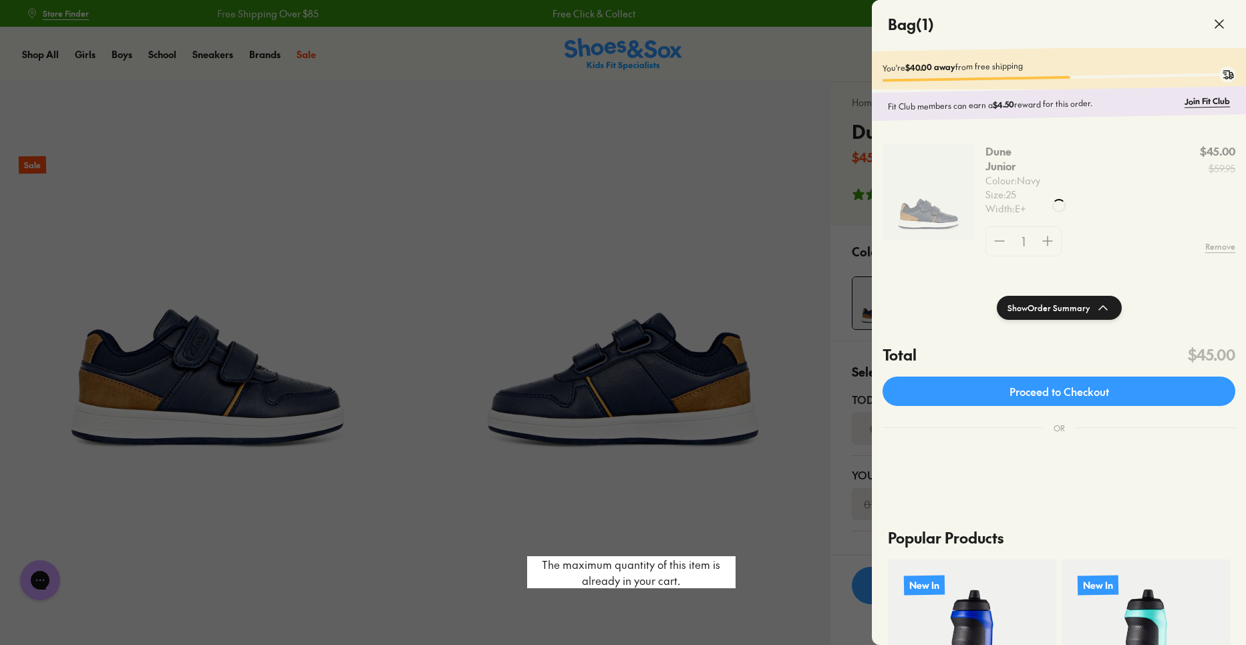
click at [732, 234] on div at bounding box center [623, 322] width 1246 height 645
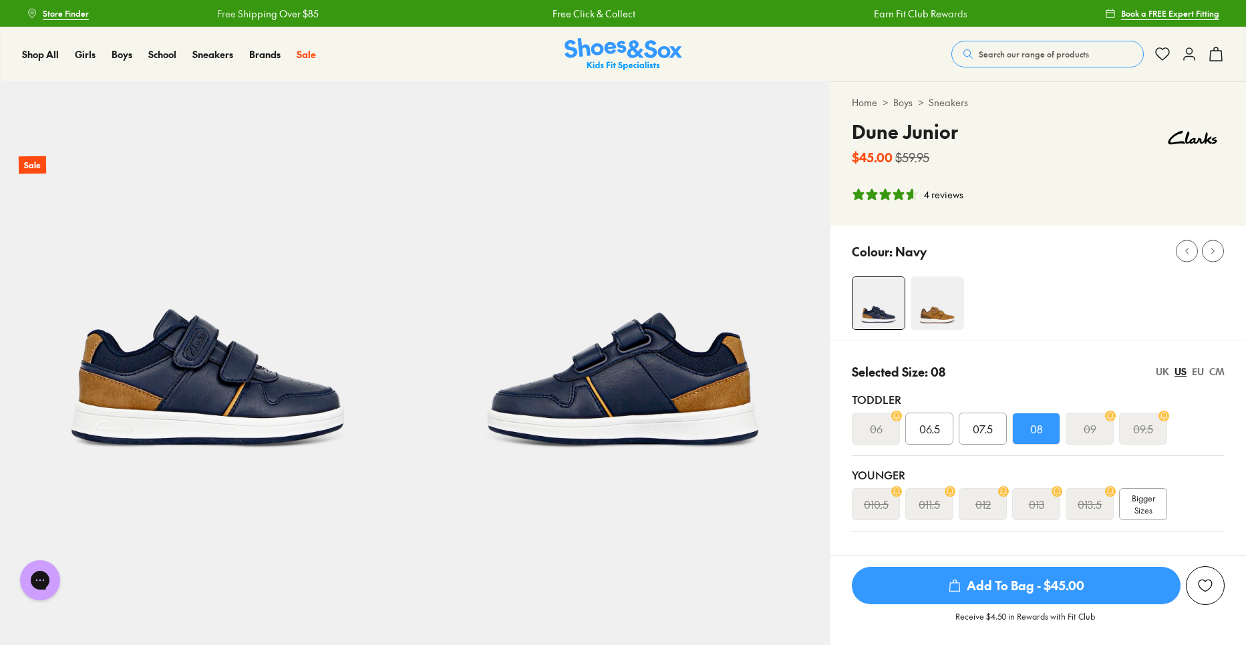
click at [1023, 593] on span "Add To Bag - $45.00" at bounding box center [1016, 585] width 329 height 37
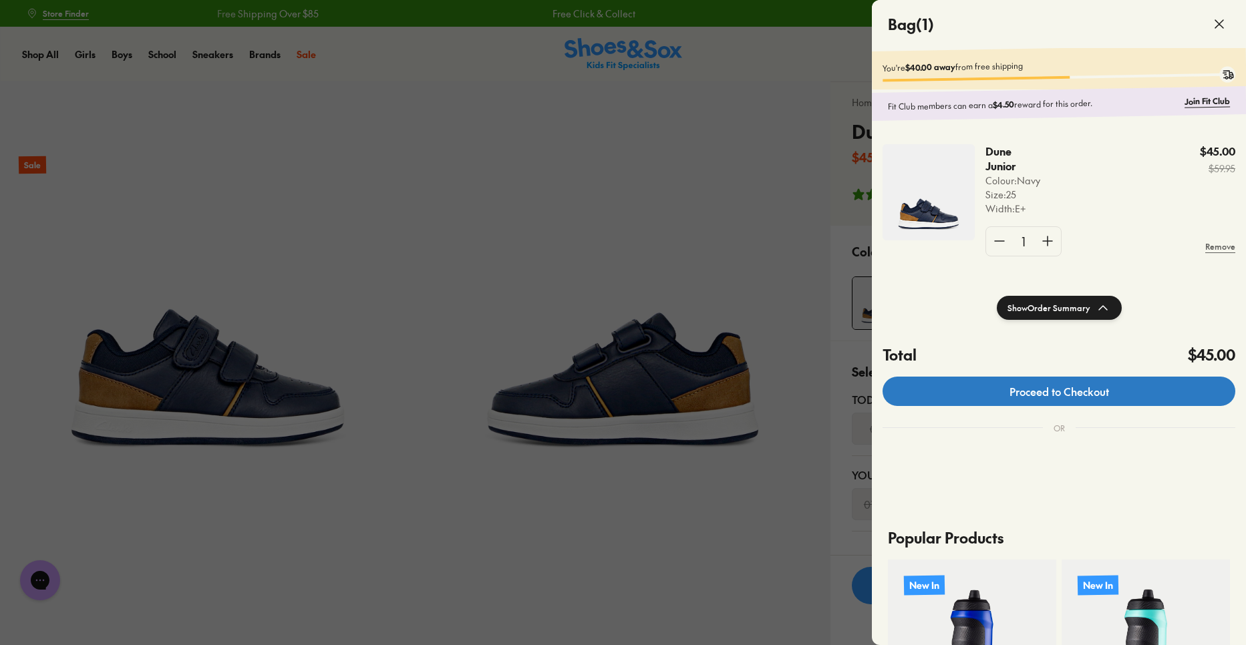
click at [1037, 398] on link "Proceed to Checkout" at bounding box center [1059, 391] width 353 height 29
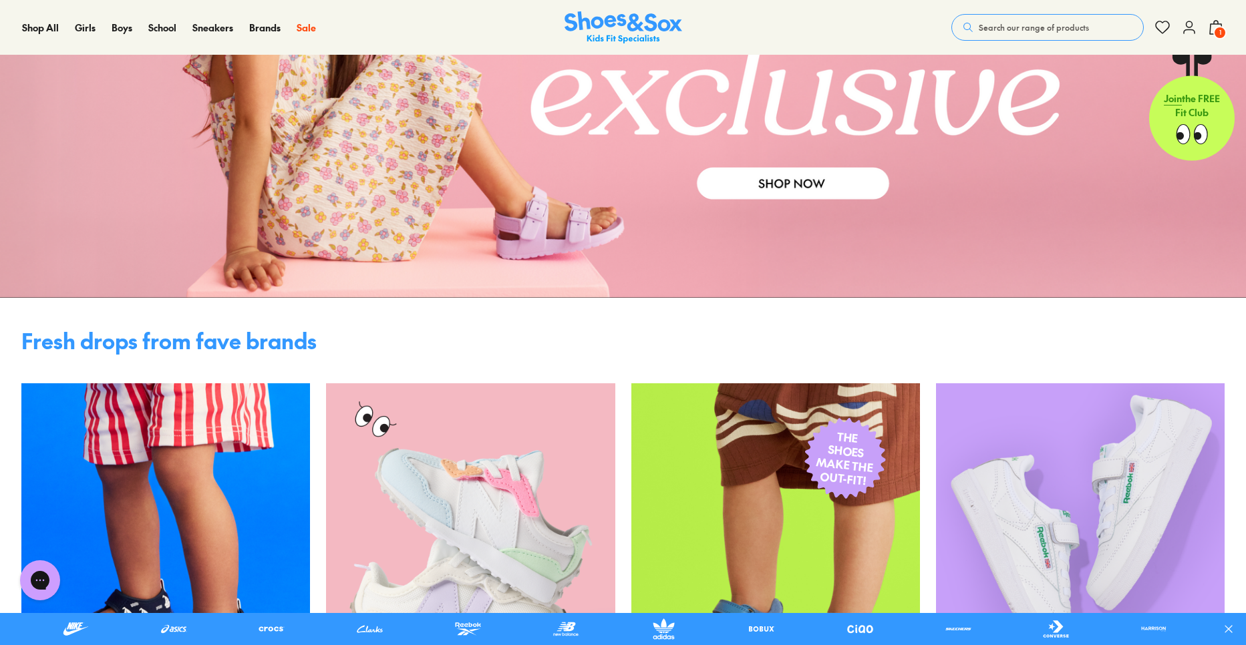
click at [1022, 31] on span "Search our range of products" at bounding box center [1034, 27] width 110 height 12
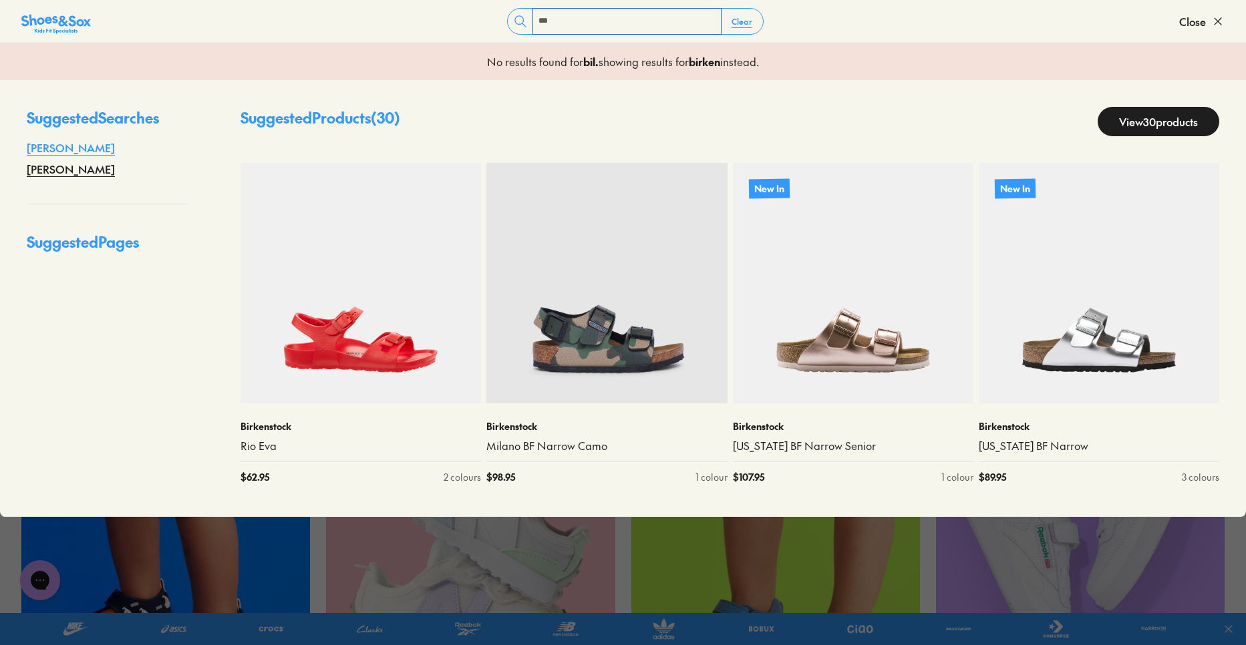
type input "***"
click at [37, 148] on link "billy" at bounding box center [71, 148] width 88 height 16
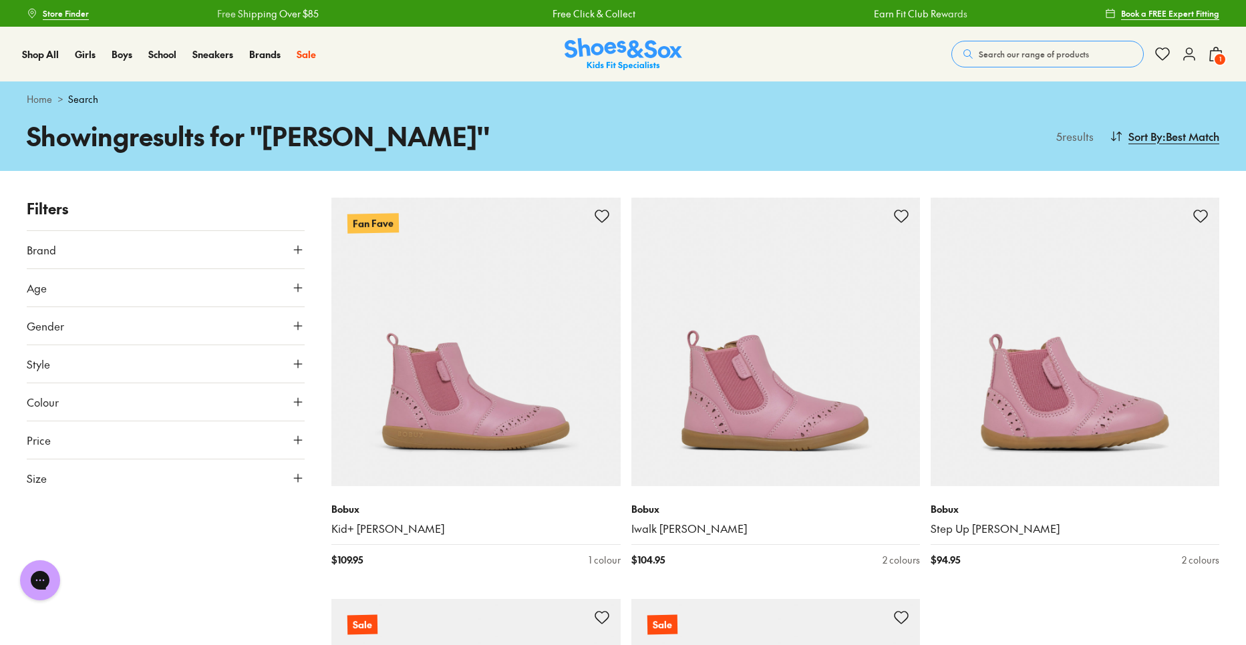
click at [1091, 56] on button "Search our range of products" at bounding box center [1047, 54] width 192 height 27
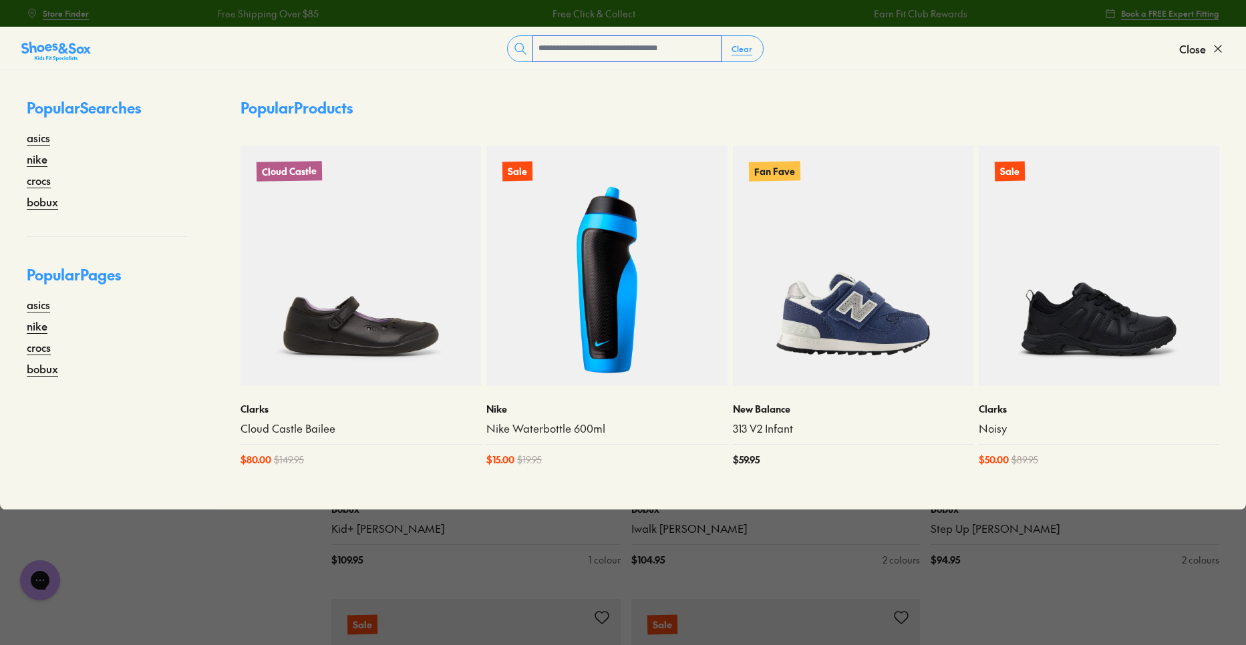
paste input "**********"
type input "**********"
